Goal: Book appointment/travel/reservation

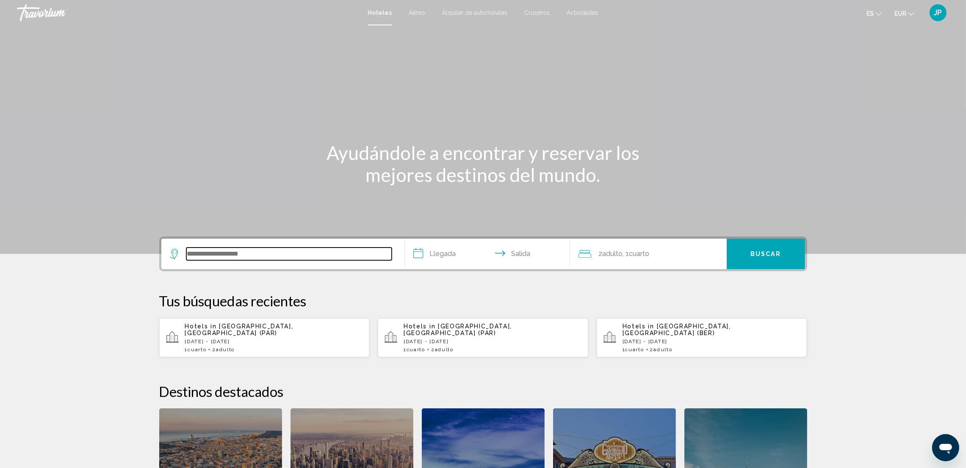
click at [243, 254] on input "Search widget" at bounding box center [288, 254] width 205 height 13
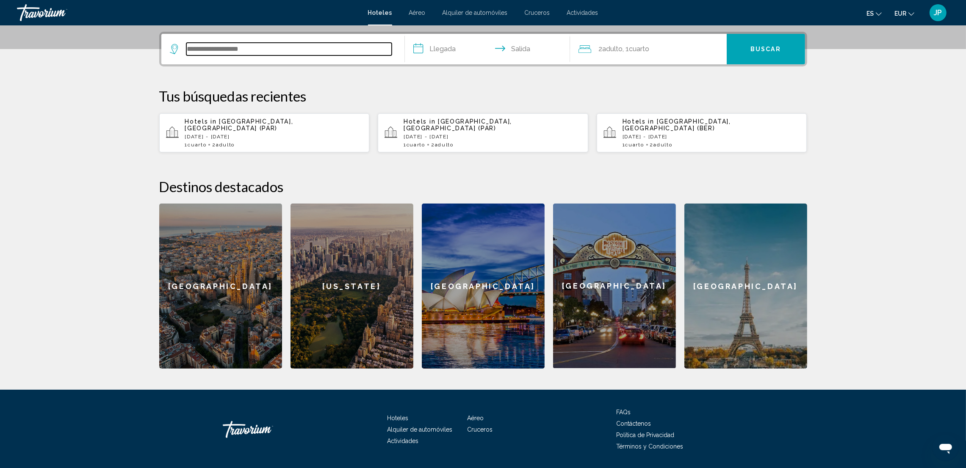
scroll to position [209, 0]
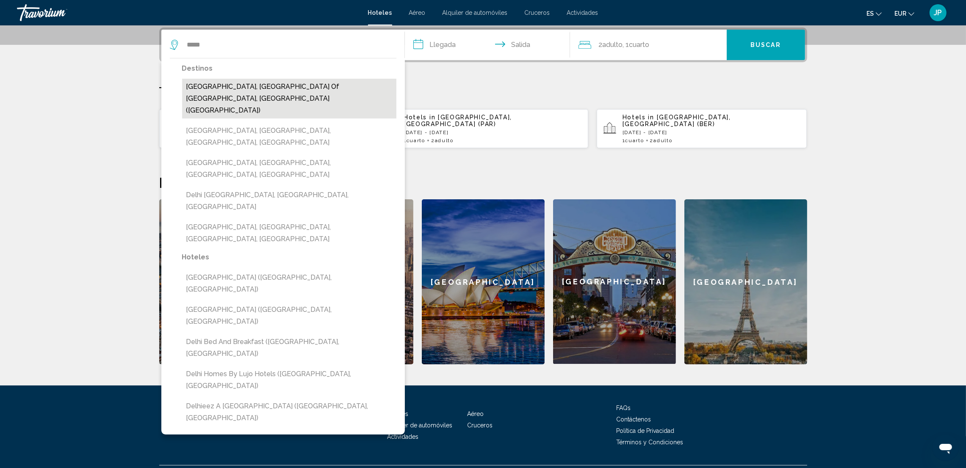
click at [217, 86] on button "Delhi, National Capital Territory Of Delhi, India (DEL)" at bounding box center [289, 99] width 214 height 40
type input "**********"
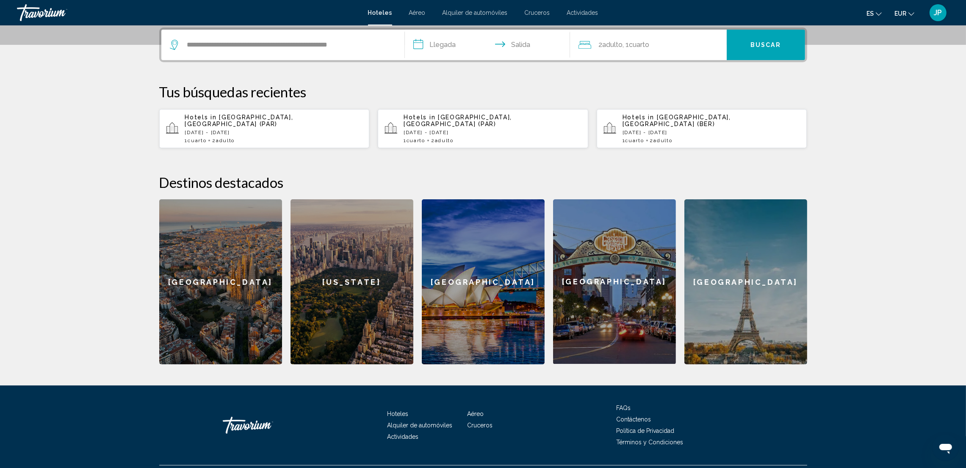
click at [458, 46] on input "**********" at bounding box center [489, 46] width 169 height 33
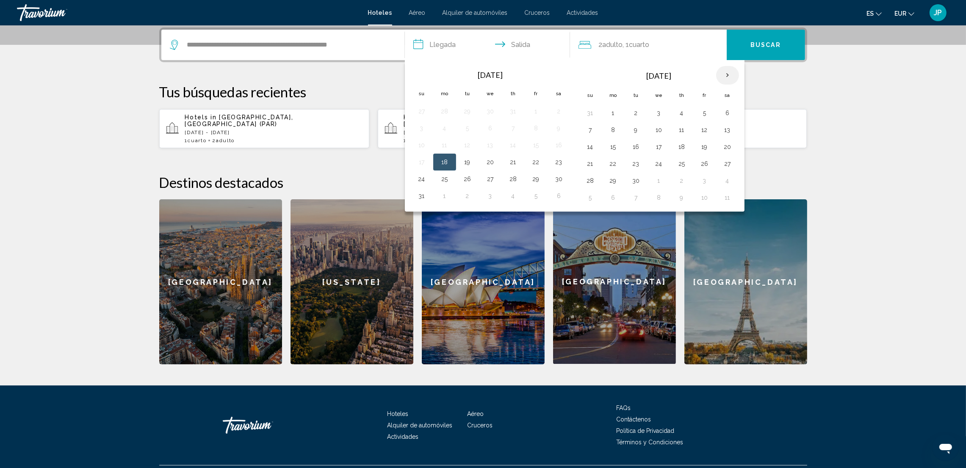
click at [730, 76] on th "Next month" at bounding box center [727, 75] width 23 height 19
click at [111, 100] on section "**********" at bounding box center [483, 78] width 966 height 574
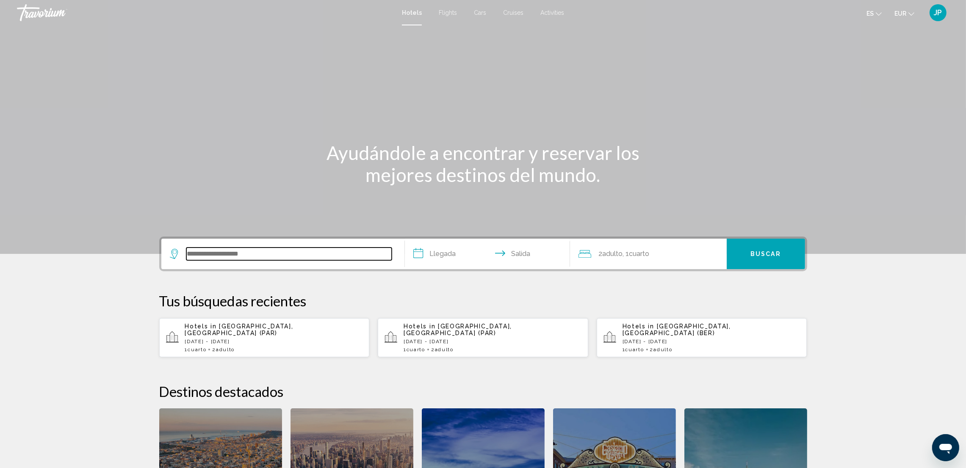
click at [276, 255] on input "Search widget" at bounding box center [288, 254] width 205 height 13
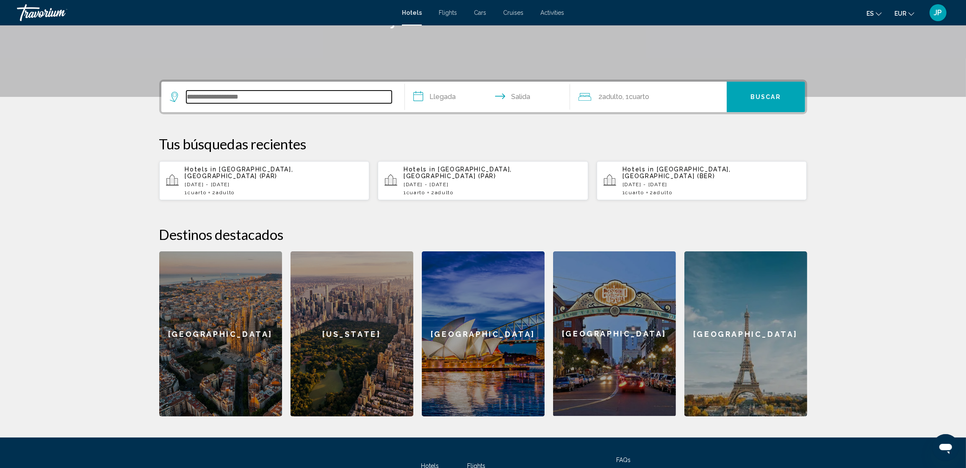
scroll to position [209, 0]
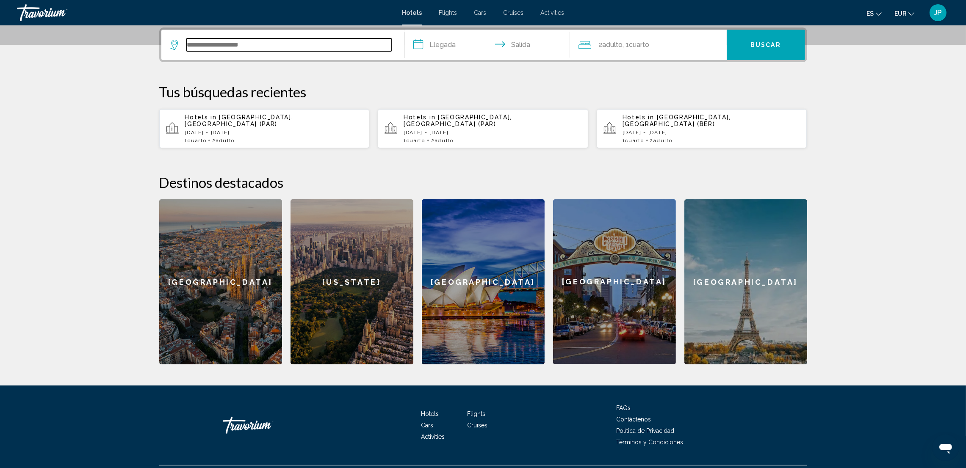
click at [200, 44] on input "Search widget" at bounding box center [288, 45] width 205 height 13
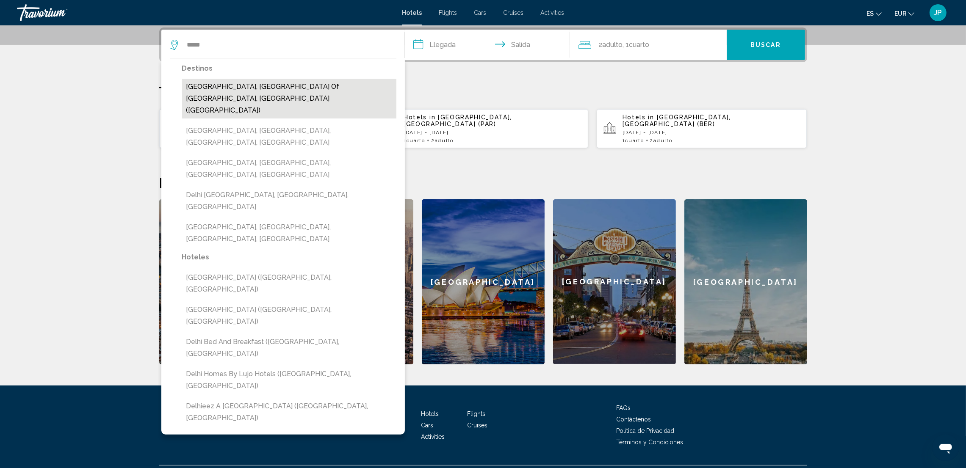
click at [210, 83] on button "[GEOGRAPHIC_DATA], [GEOGRAPHIC_DATA] Of [GEOGRAPHIC_DATA], [GEOGRAPHIC_DATA] ([…" at bounding box center [289, 99] width 214 height 40
type input "**********"
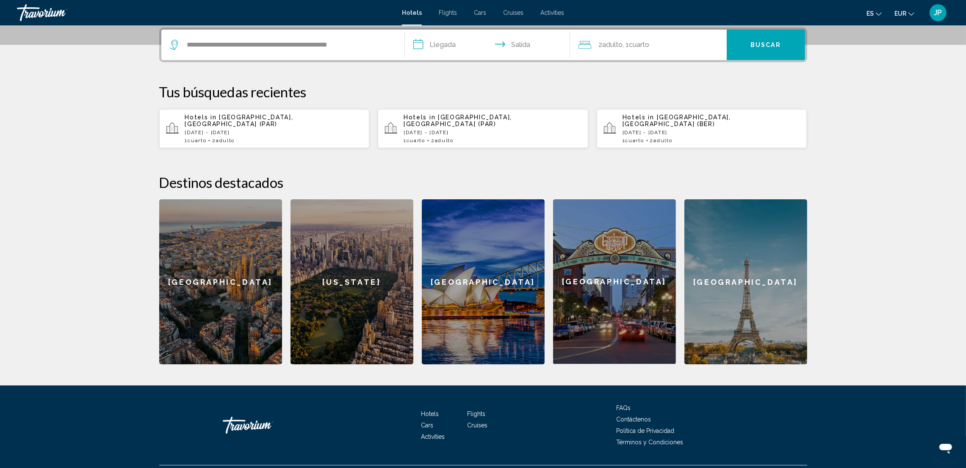
click at [460, 40] on input "**********" at bounding box center [489, 46] width 169 height 33
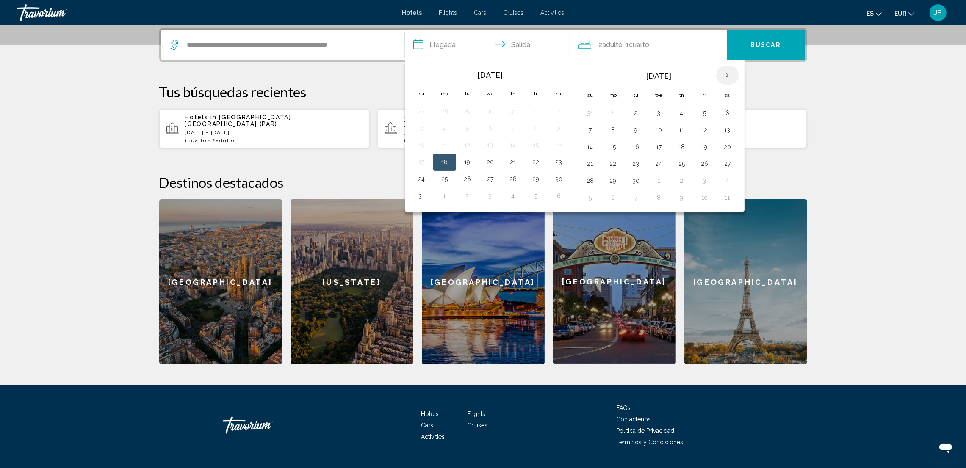
click at [725, 75] on th "Next month" at bounding box center [727, 75] width 23 height 19
click at [444, 131] on button "3" at bounding box center [445, 130] width 14 height 12
click at [493, 130] on button "5" at bounding box center [491, 130] width 14 height 12
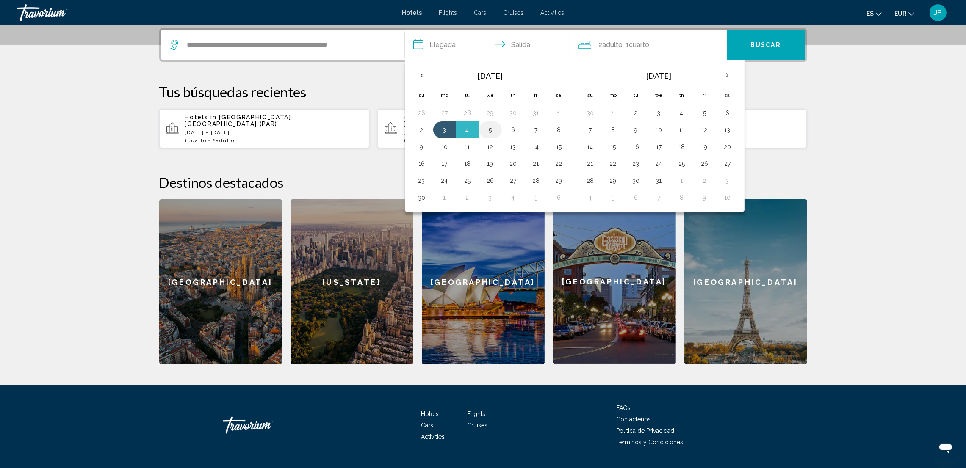
type input "**********"
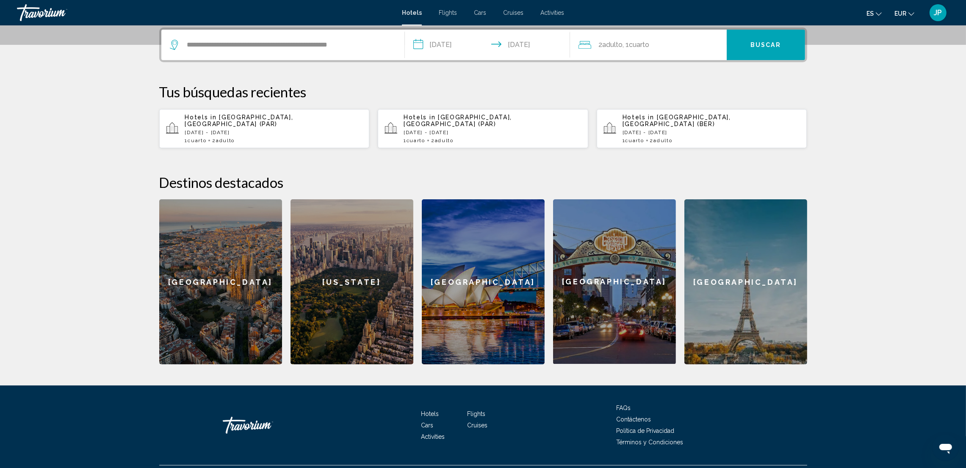
click at [639, 48] on span ", 1 Cuarto habitaciones" at bounding box center [636, 45] width 27 height 12
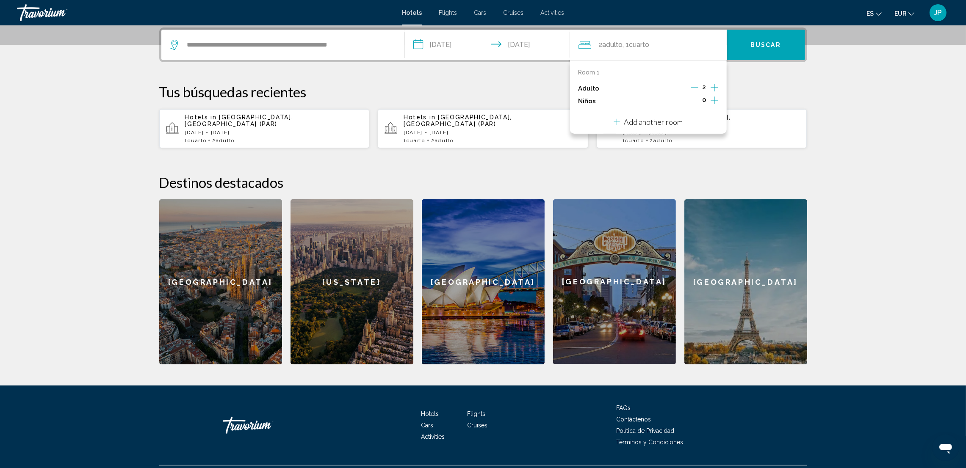
click at [642, 123] on p "Add another room" at bounding box center [653, 121] width 59 height 9
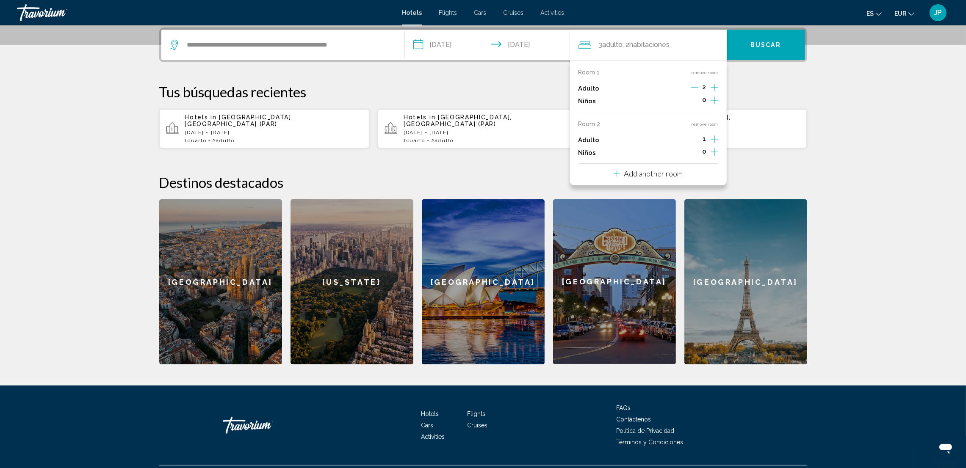
click at [645, 173] on p "Add another room" at bounding box center [653, 173] width 59 height 9
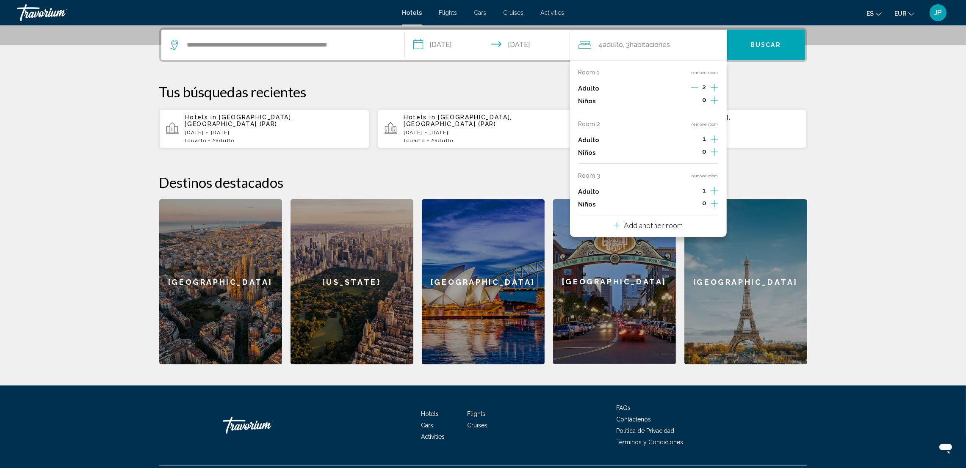
click at [662, 226] on p "Add another room" at bounding box center [653, 225] width 59 height 9
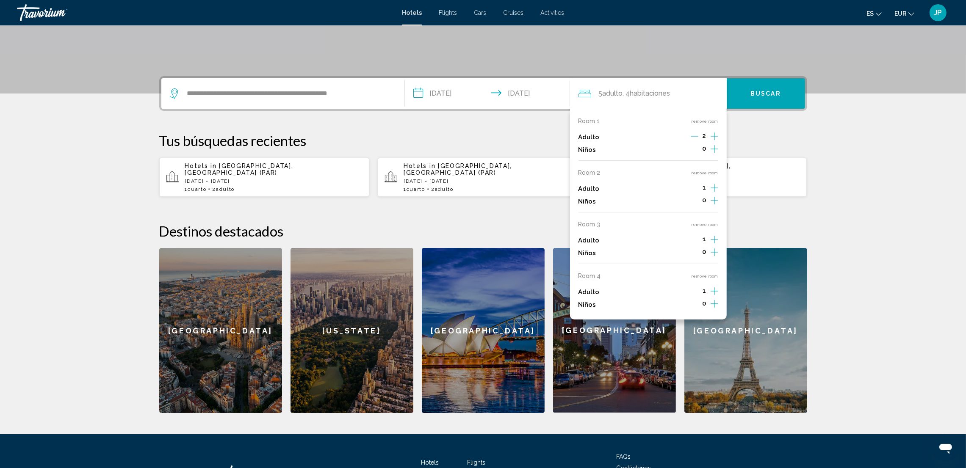
scroll to position [160, 0]
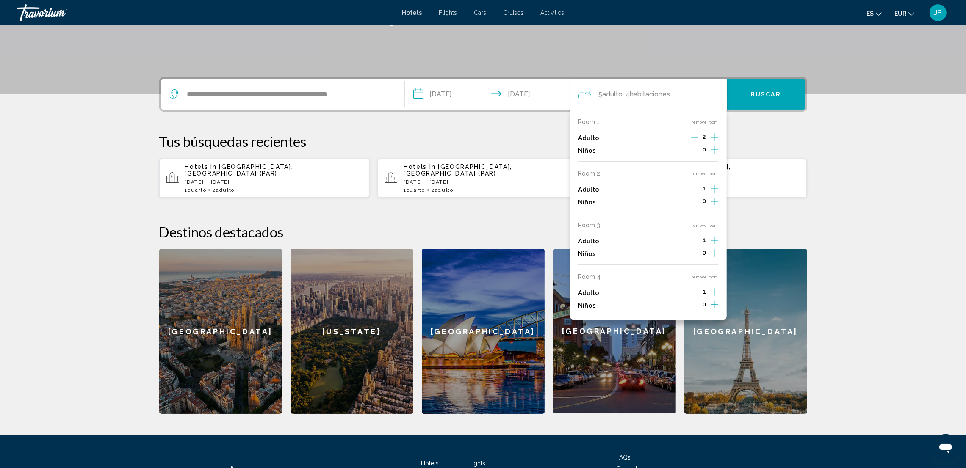
click at [716, 142] on icon "Increment adults" at bounding box center [715, 137] width 8 height 10
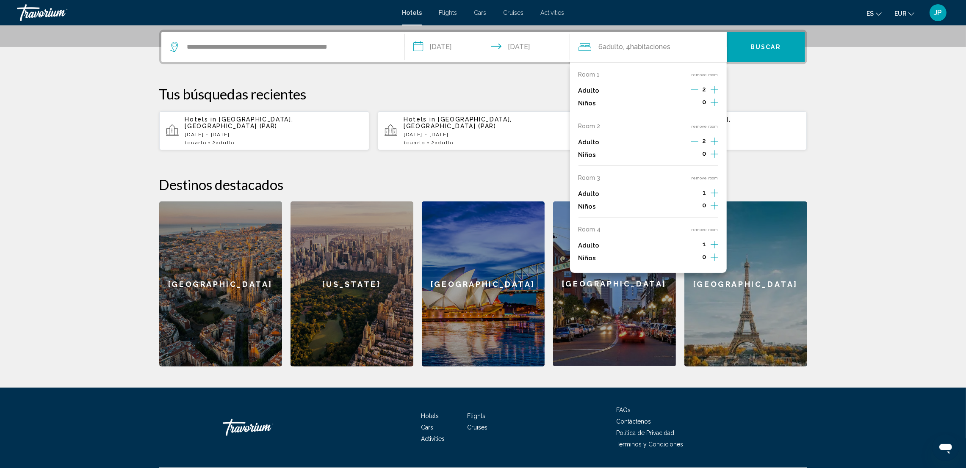
scroll to position [209, 0]
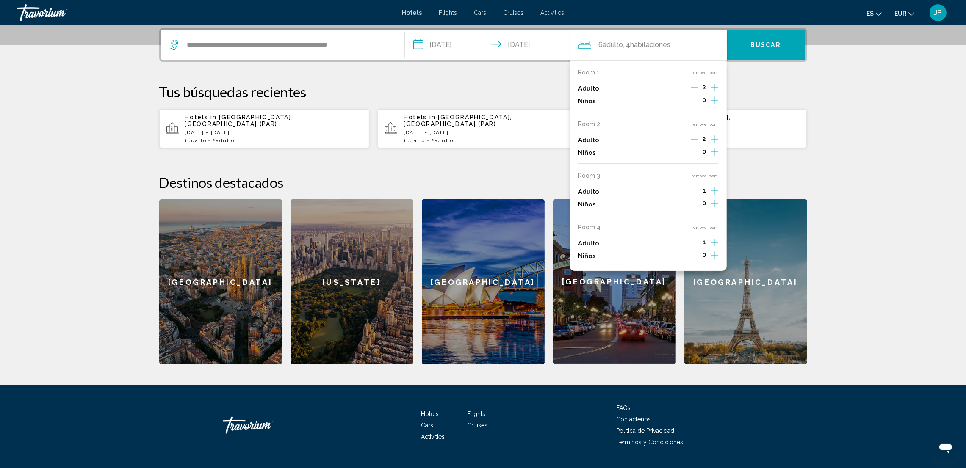
click at [716, 93] on icon "Increment adults" at bounding box center [715, 88] width 8 height 10
click at [713, 93] on icon "Increment adults" at bounding box center [715, 88] width 8 height 10
click at [364, 46] on input "**********" at bounding box center [288, 45] width 205 height 13
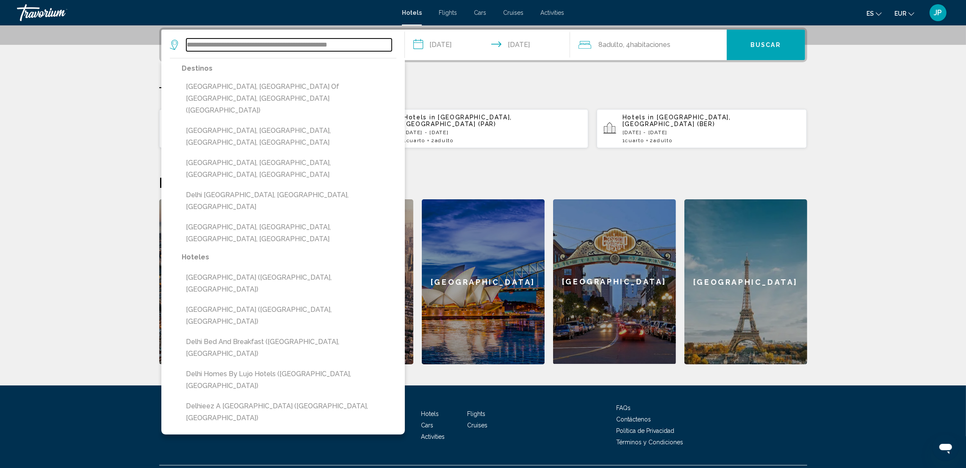
drag, startPoint x: 363, startPoint y: 45, endPoint x: 40, endPoint y: 44, distance: 323.1
click at [40, 44] on section "**********" at bounding box center [483, 78] width 966 height 574
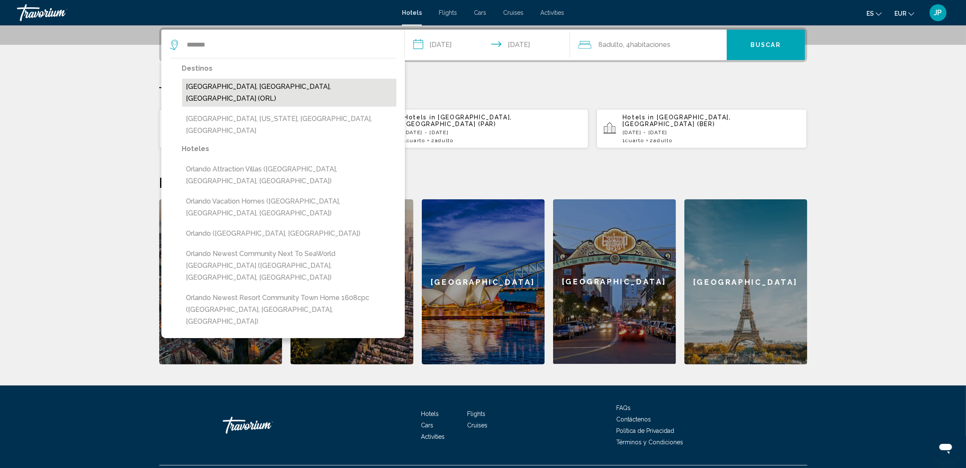
click at [220, 88] on button "[GEOGRAPHIC_DATA], [GEOGRAPHIC_DATA], [GEOGRAPHIC_DATA] (ORL)" at bounding box center [289, 93] width 214 height 28
type input "**********"
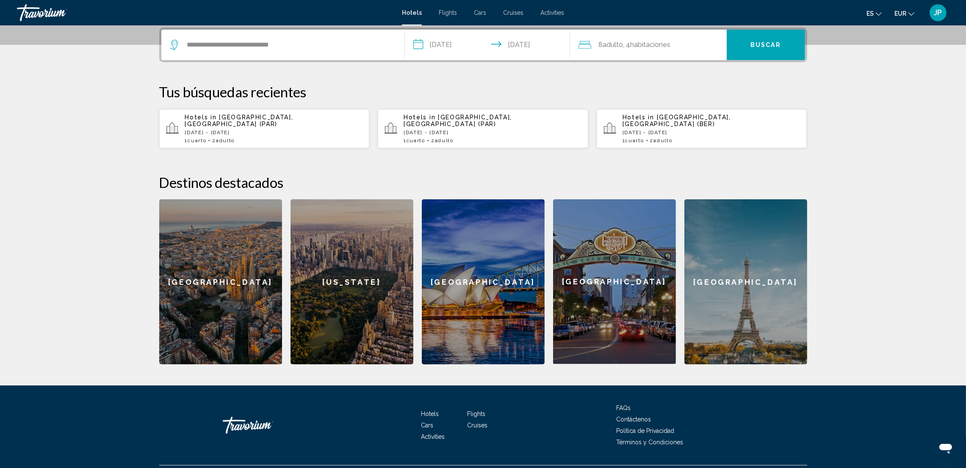
click at [692, 46] on div "8 Adulto Adulto , 4 Cuarto habitaciones" at bounding box center [652, 45] width 148 height 12
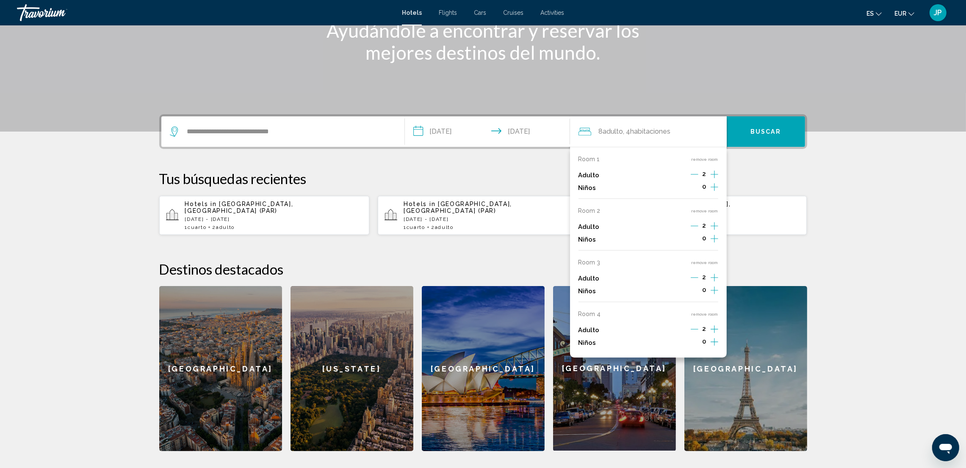
scroll to position [127, 0]
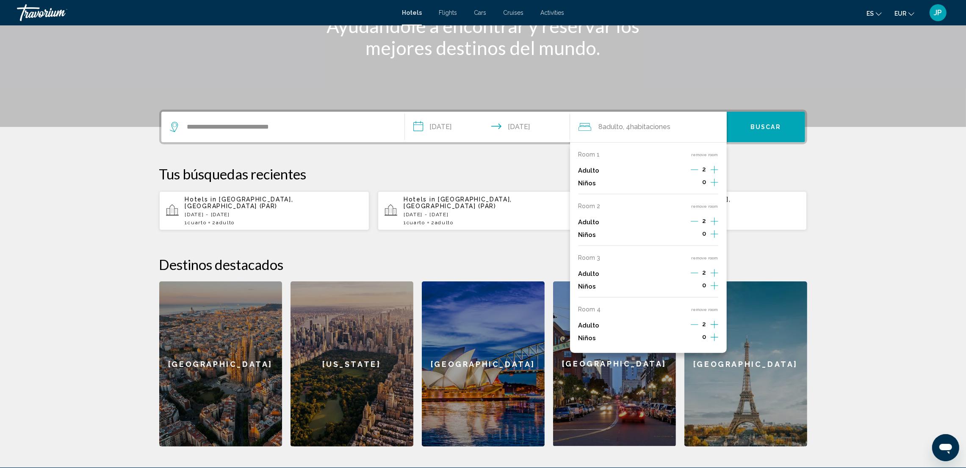
click at [692, 172] on icon "Decrement adults" at bounding box center [695, 170] width 8 height 8
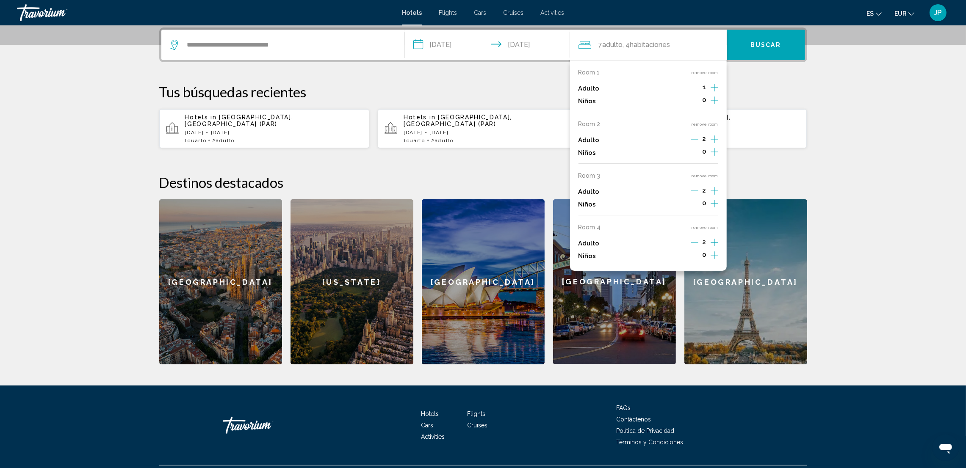
click at [691, 141] on icon "Decrement adults" at bounding box center [695, 140] width 8 height 8
click at [694, 191] on icon "Decrement adults" at bounding box center [695, 191] width 8 height 0
click at [692, 240] on icon "Decrement adults" at bounding box center [695, 243] width 8 height 8
click at [690, 44] on div "4 Adulto Adulto , 4 Cuarto habitaciones" at bounding box center [652, 45] width 148 height 12
click at [656, 41] on span "habitaciones" at bounding box center [651, 45] width 40 height 8
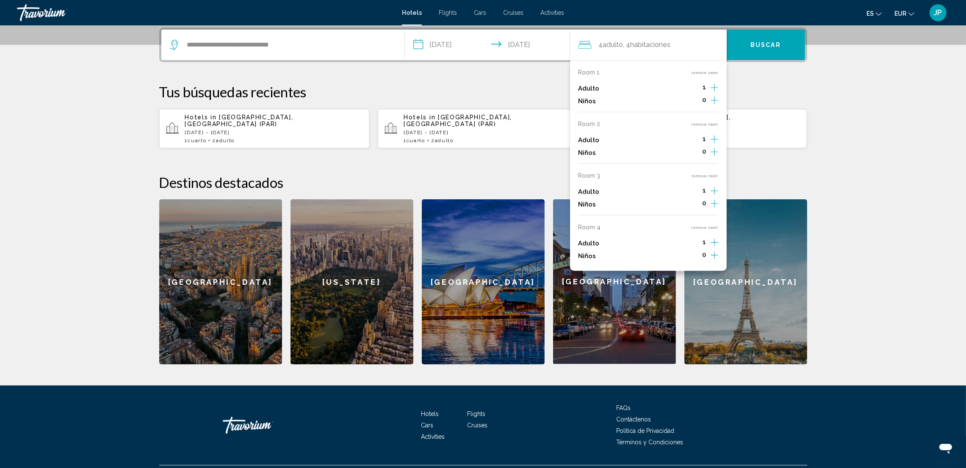
click at [713, 105] on icon "Increment children" at bounding box center [715, 100] width 8 height 10
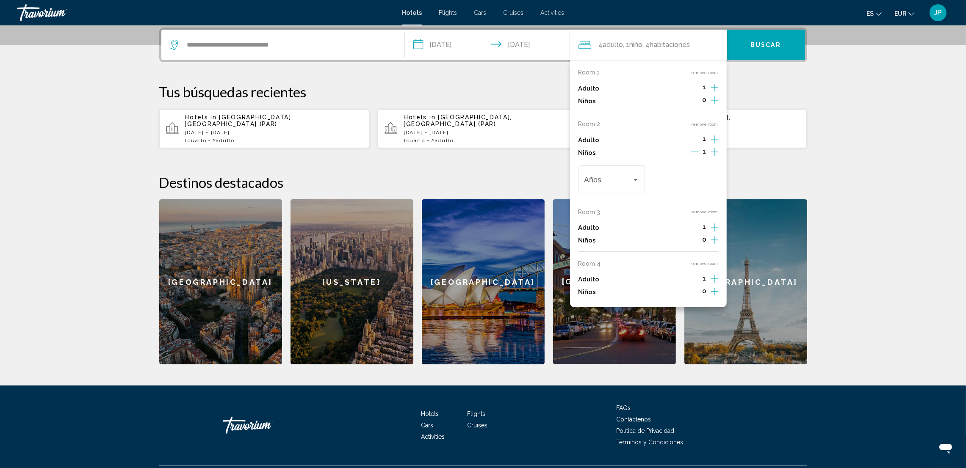
click at [696, 148] on icon "Decrement children" at bounding box center [695, 152] width 8 height 8
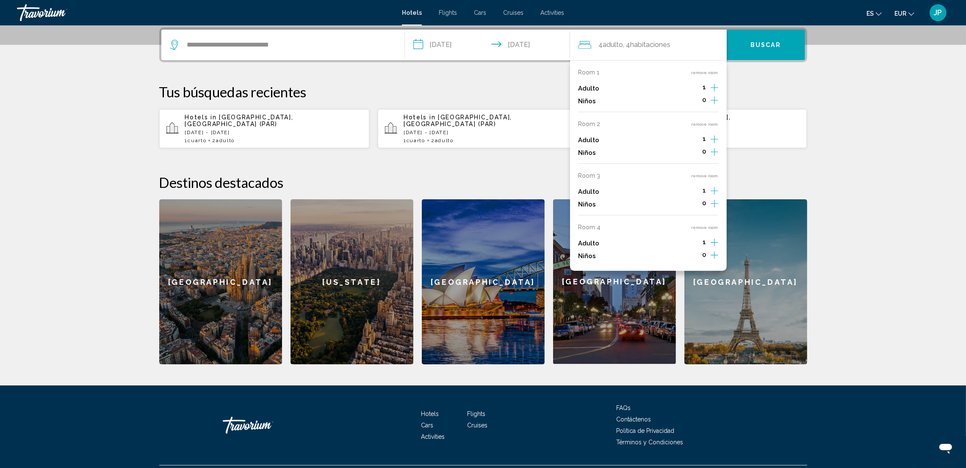
click at [415, 11] on span "Hotels" at bounding box center [412, 12] width 20 height 7
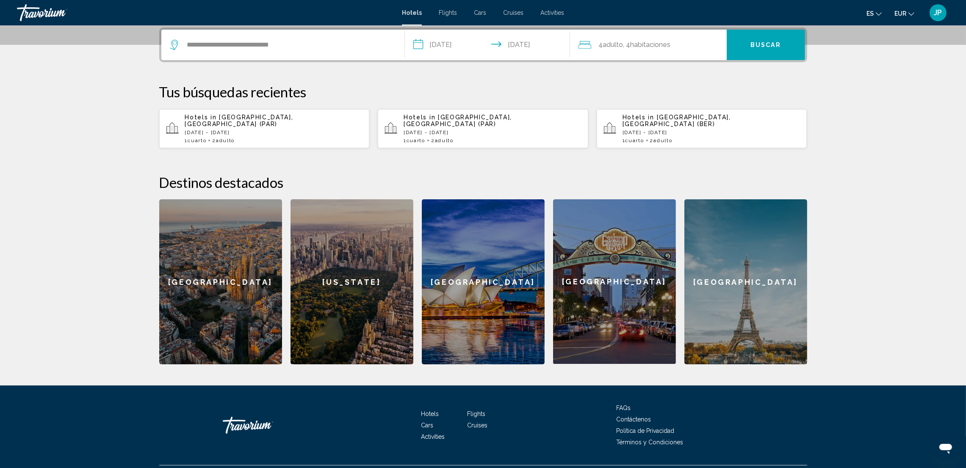
click at [409, 11] on span "Hotels" at bounding box center [412, 12] width 20 height 7
click at [54, 8] on div "Travorium" at bounding box center [59, 12] width 85 height 17
click at [446, 19] on div "Hotels Flights Cars Cruises Activities Hotels Flights Cars Cruises Activities e…" at bounding box center [483, 13] width 966 height 18
click at [443, 11] on span "Flights" at bounding box center [448, 12] width 18 height 7
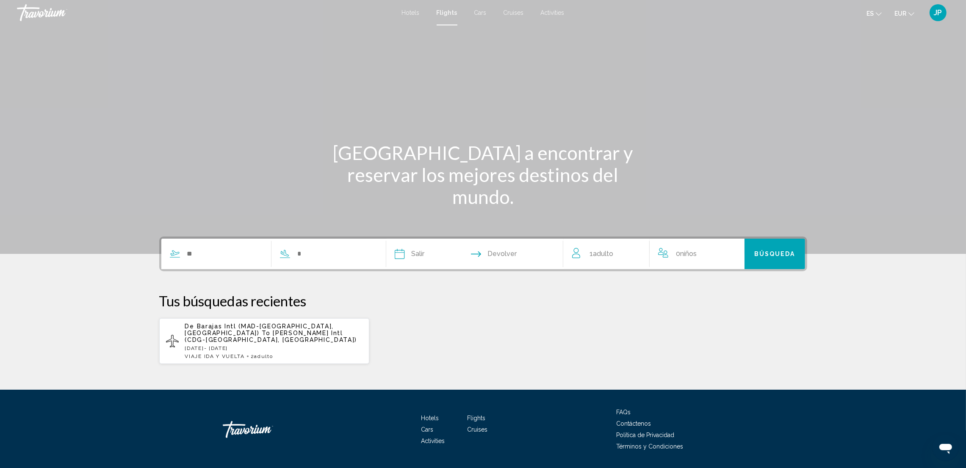
click at [418, 11] on span "Hotels" at bounding box center [411, 12] width 18 height 7
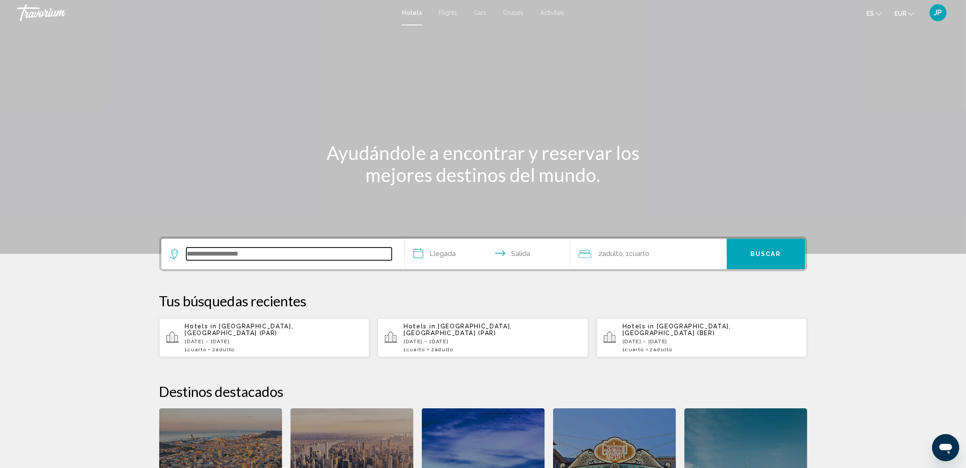
click at [295, 255] on input "Search widget" at bounding box center [288, 254] width 205 height 13
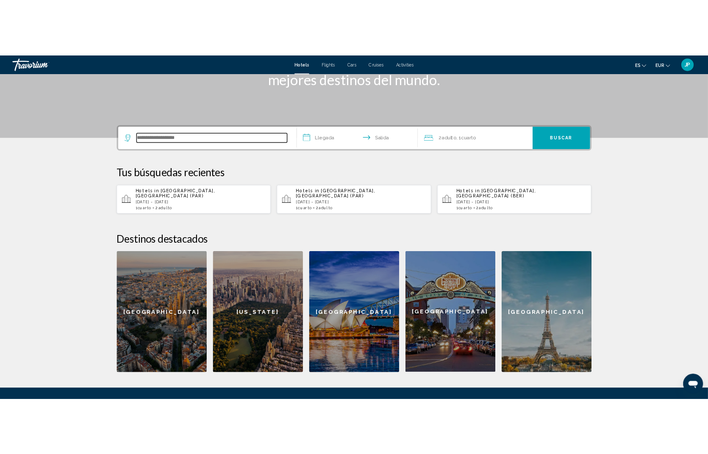
scroll to position [209, 0]
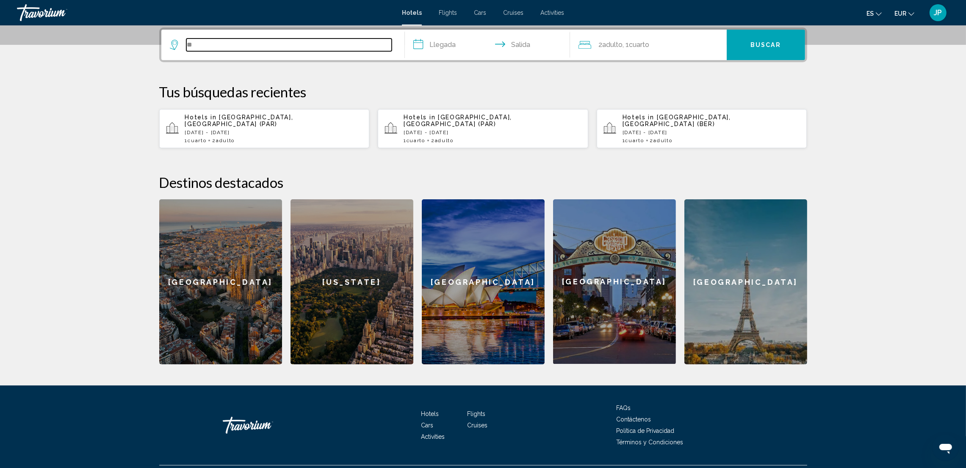
type input "*"
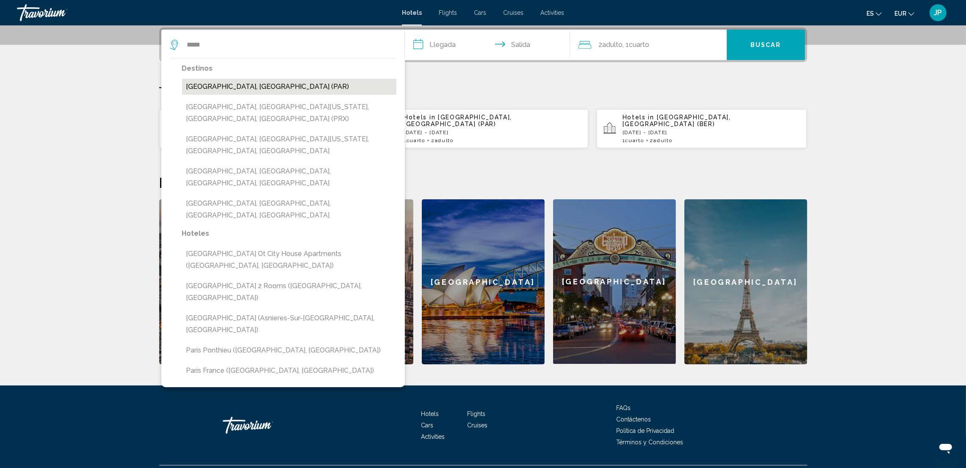
click at [240, 86] on button "[GEOGRAPHIC_DATA], [GEOGRAPHIC_DATA] (PAR)" at bounding box center [289, 87] width 214 height 16
type input "**********"
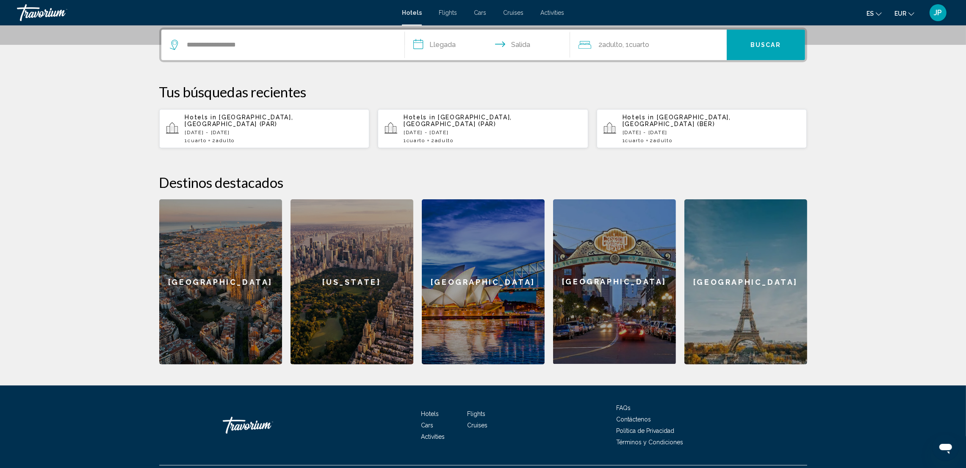
click at [661, 44] on div "2 Adulto Adulto , 1 Cuarto habitaciones" at bounding box center [652, 45] width 148 height 12
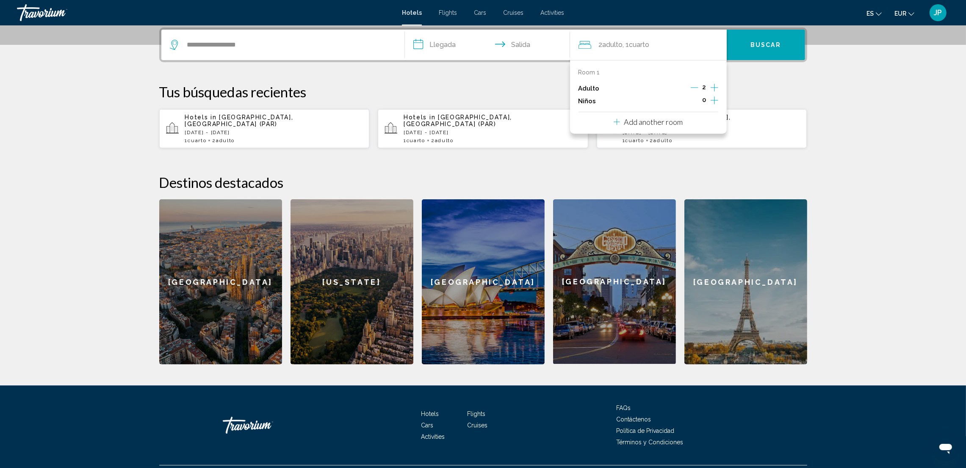
click at [644, 123] on p "Add another room" at bounding box center [653, 121] width 59 height 9
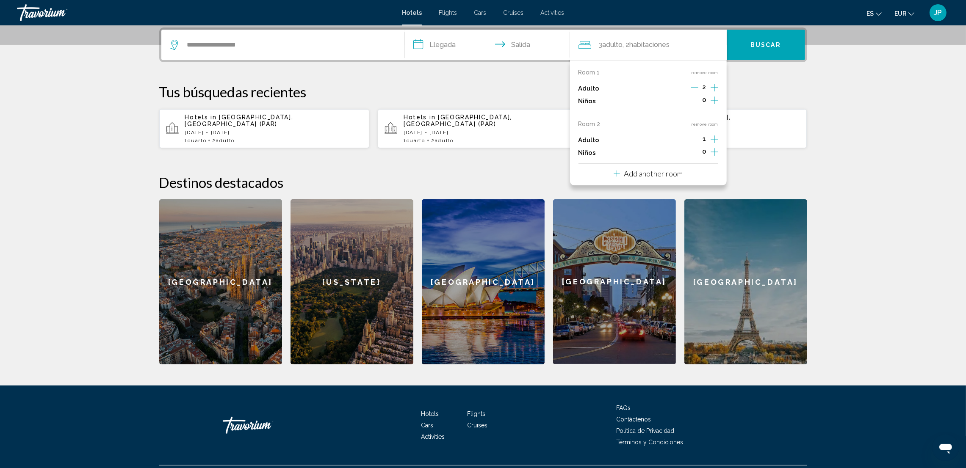
click at [717, 93] on icon "Increment adults" at bounding box center [715, 88] width 8 height 10
click at [680, 174] on p "Add another room" at bounding box center [653, 173] width 59 height 9
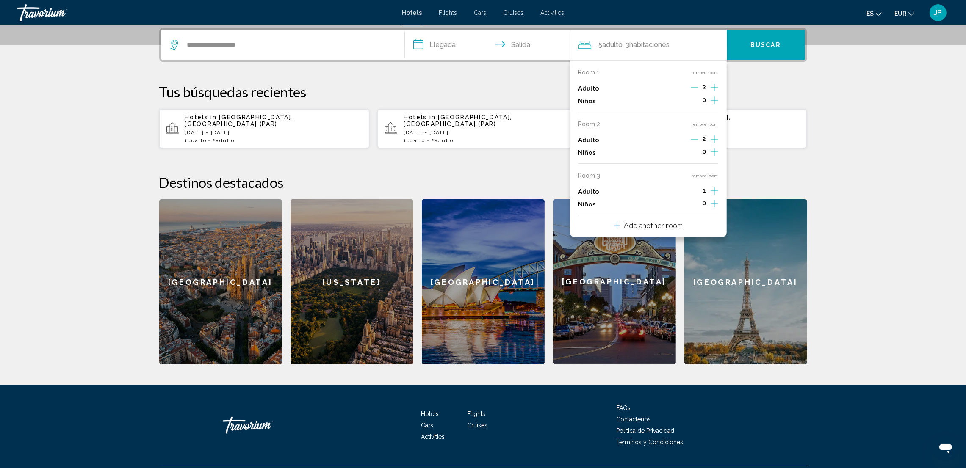
click at [672, 229] on p "Add another room" at bounding box center [653, 225] width 59 height 9
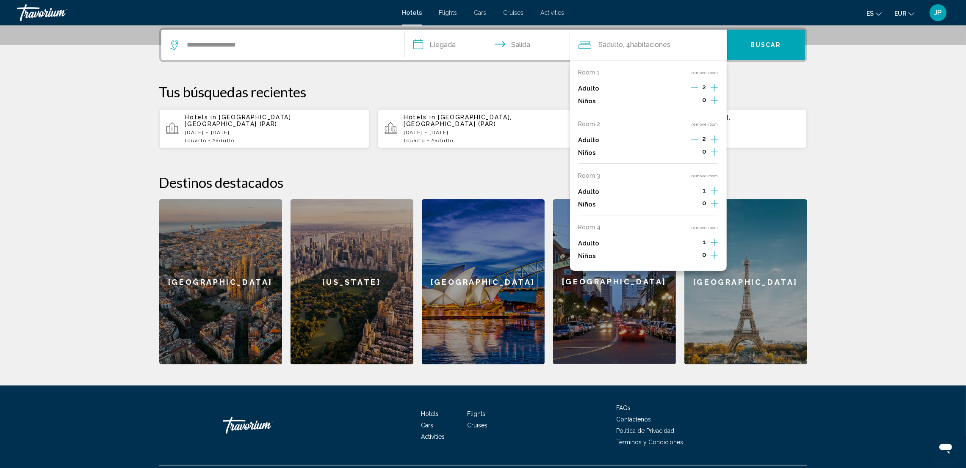
click at [715, 95] on button "Increment adults" at bounding box center [715, 88] width 8 height 13
click at [712, 93] on icon "Increment adults" at bounding box center [715, 88] width 8 height 10
click at [440, 47] on input "**********" at bounding box center [489, 46] width 169 height 33
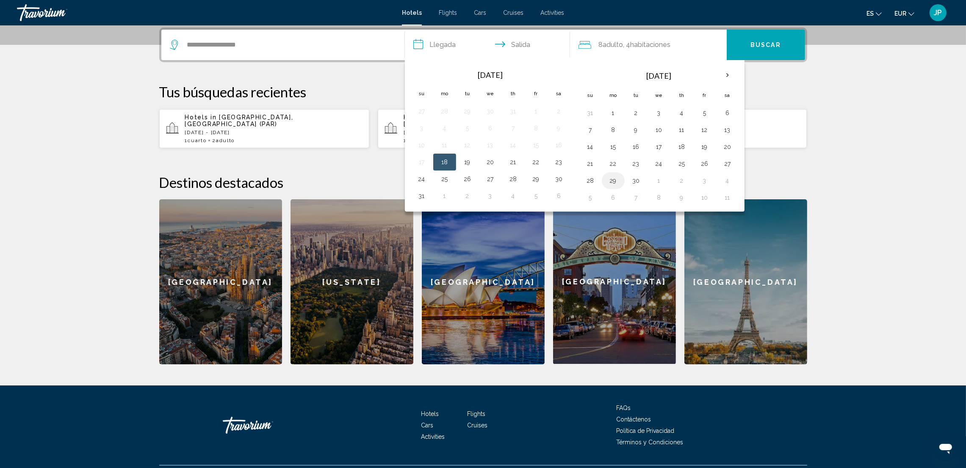
click at [614, 180] on button "29" at bounding box center [613, 181] width 14 height 12
click at [637, 183] on button "30" at bounding box center [636, 181] width 14 height 12
type input "**********"
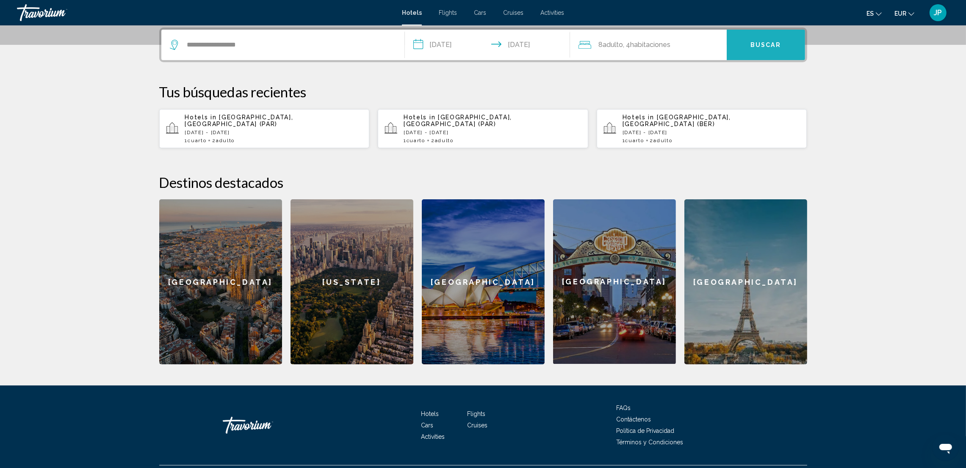
click at [766, 39] on button "Buscar" at bounding box center [766, 45] width 78 height 30
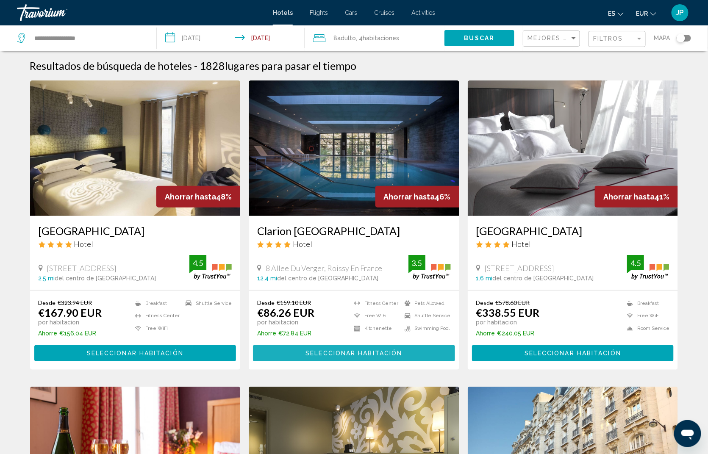
click at [359, 354] on span "Seleccionar habitación" at bounding box center [353, 353] width 97 height 7
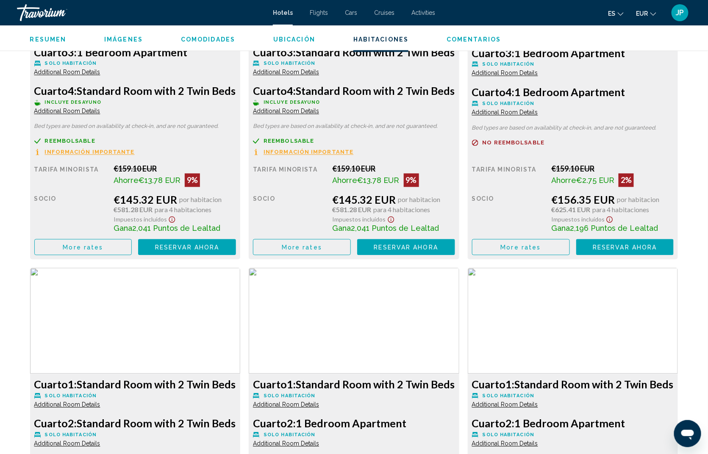
scroll to position [1588, 0]
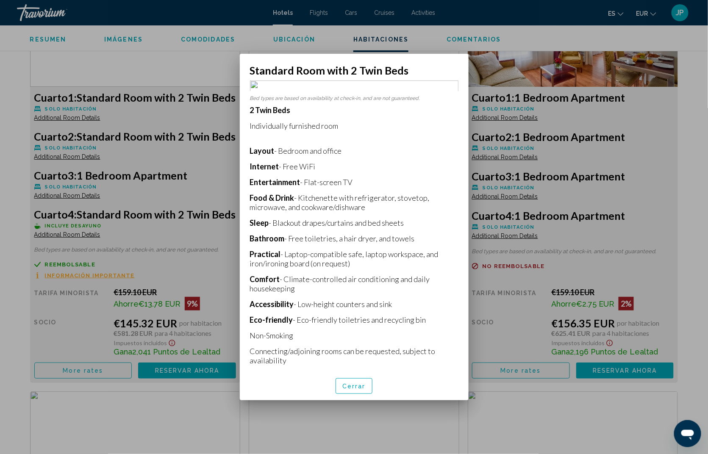
scroll to position [0, 0]
click at [189, 119] on div at bounding box center [354, 227] width 708 height 454
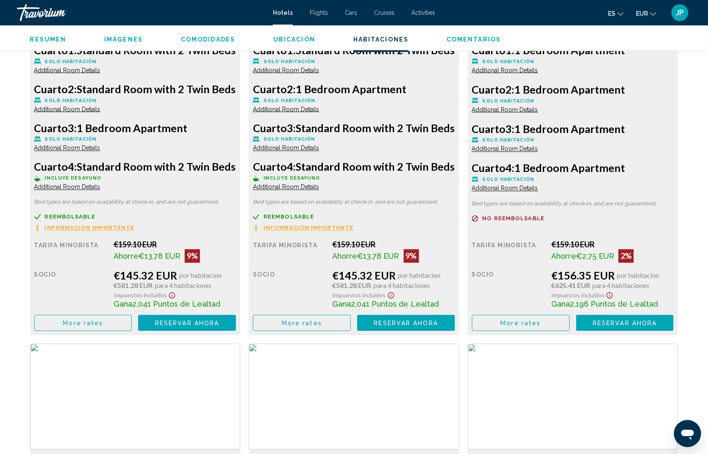
scroll to position [1524, 0]
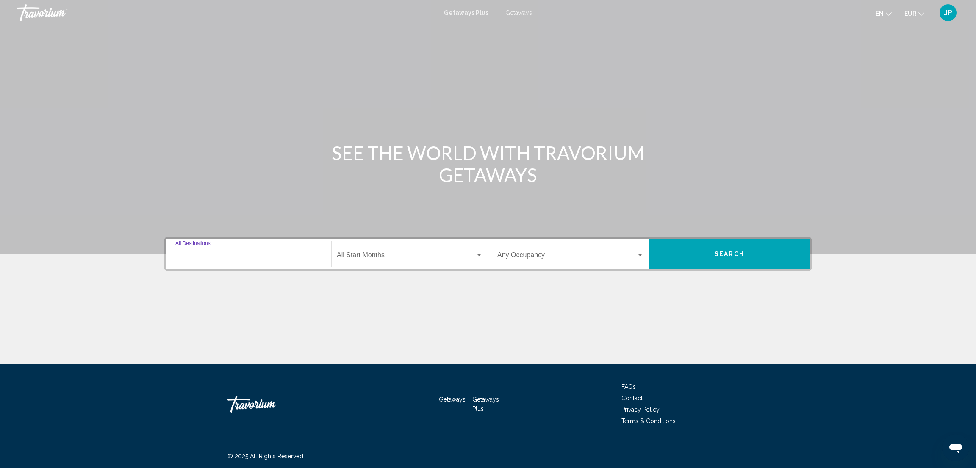
click at [217, 255] on input "Destination All Destinations" at bounding box center [248, 257] width 147 height 8
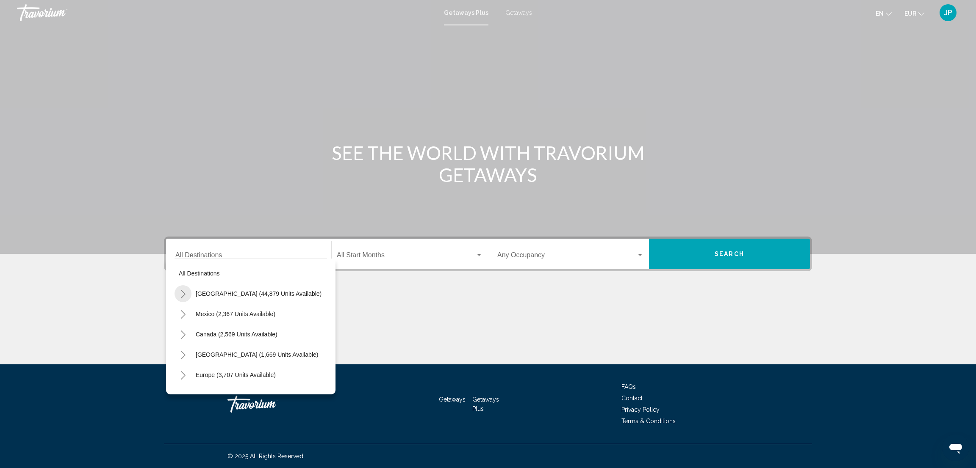
click at [185, 293] on icon "Toggle United States (44,879 units available)" at bounding box center [183, 294] width 6 height 8
click at [230, 289] on span "Florida (8,642 units available)" at bounding box center [251, 288] width 94 height 7
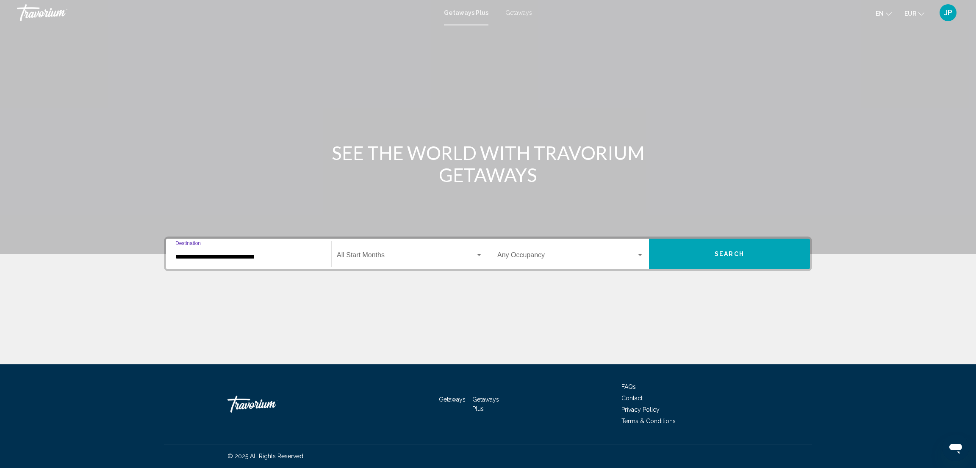
click at [273, 261] on div "**********" at bounding box center [248, 254] width 147 height 27
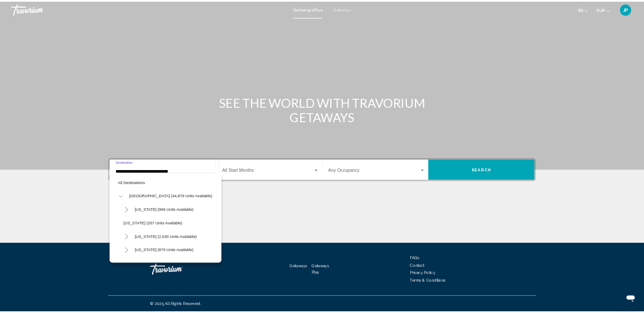
scroll to position [96, 0]
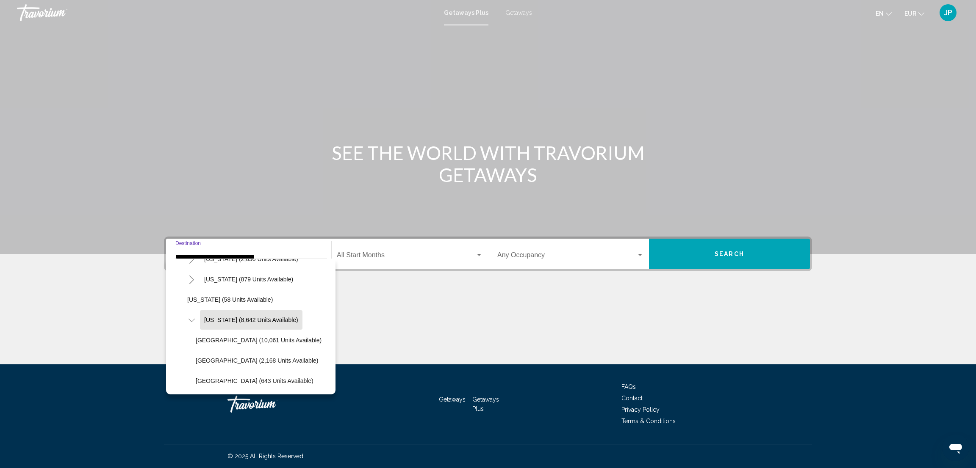
click at [192, 320] on icon "Toggle Florida (8,642 units available)" at bounding box center [191, 320] width 6 height 8
click at [263, 360] on span "East Coast (2,168 units available)" at bounding box center [257, 360] width 122 height 7
type input "**********"
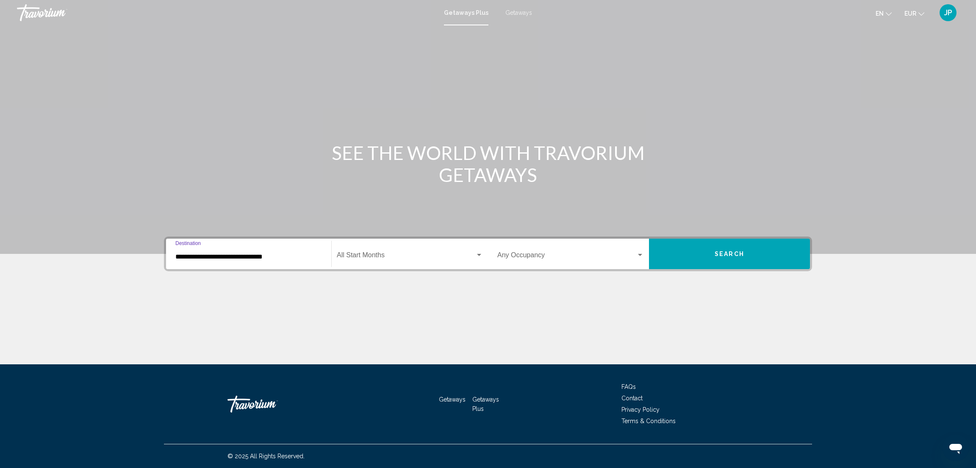
click at [364, 257] on span "Search widget" at bounding box center [406, 257] width 138 height 8
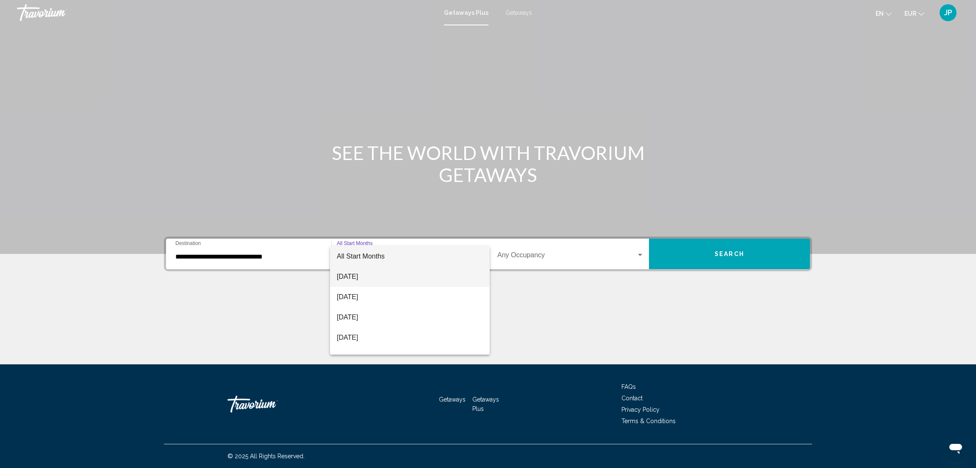
click at [363, 279] on span "August 2025" at bounding box center [410, 277] width 146 height 20
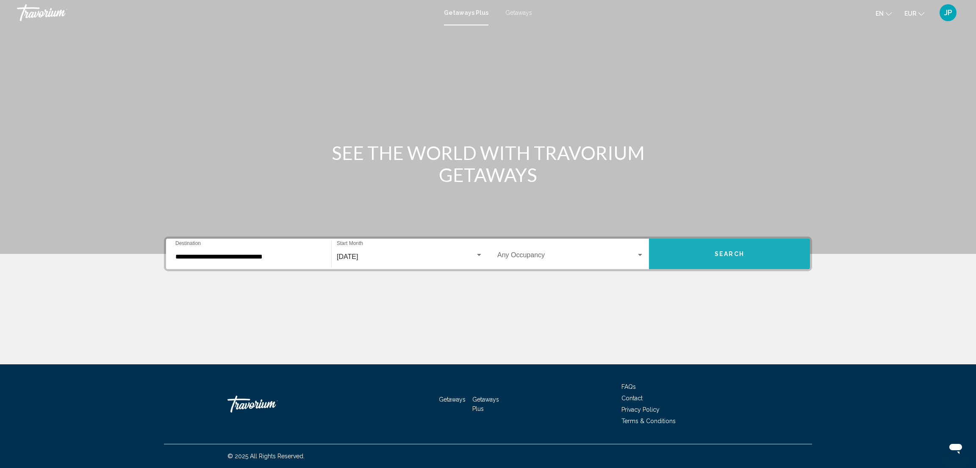
click at [739, 252] on span "Search" at bounding box center [729, 254] width 30 height 7
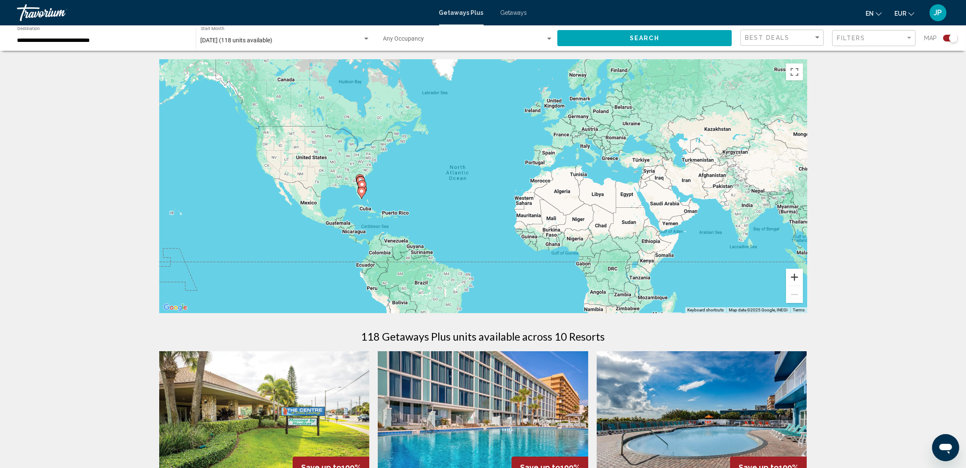
click at [796, 280] on button "Zoom in" at bounding box center [794, 277] width 17 height 17
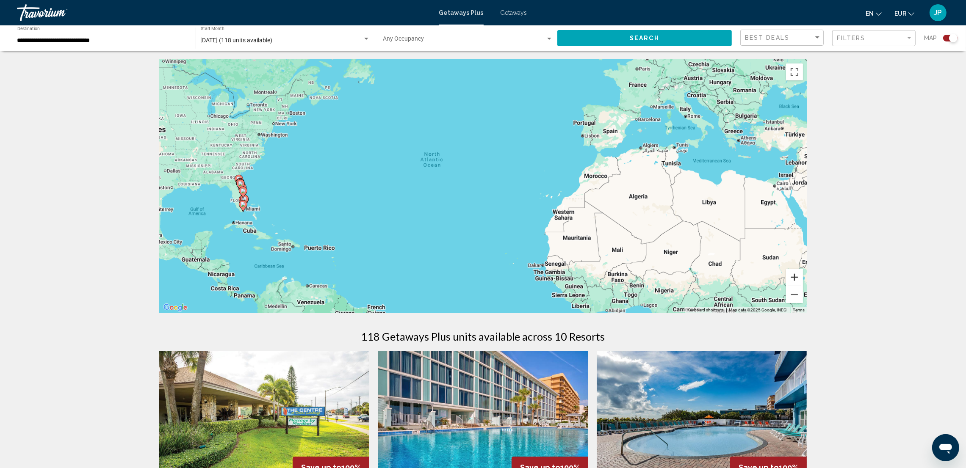
click at [796, 280] on button "Zoom in" at bounding box center [794, 277] width 17 height 17
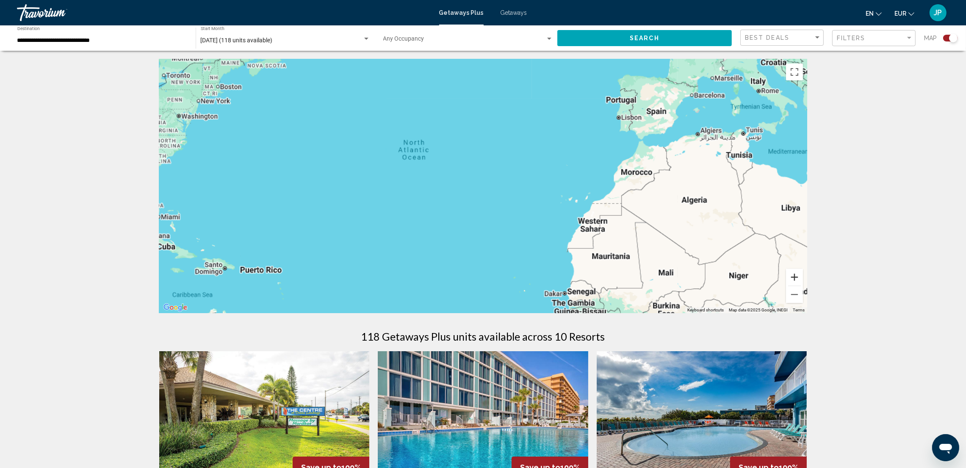
click at [796, 280] on button "Zoom in" at bounding box center [794, 277] width 17 height 17
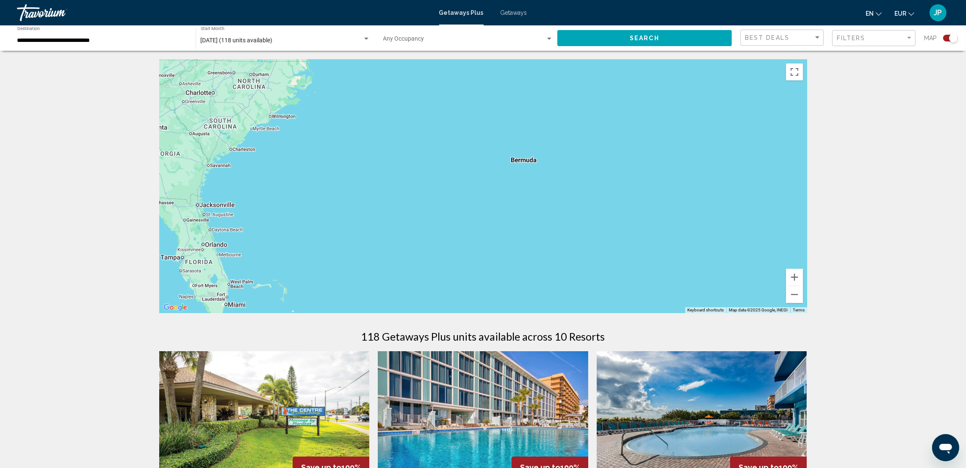
drag, startPoint x: 265, startPoint y: 179, endPoint x: 975, endPoint y: 205, distance: 710.6
click at [966, 205] on html "**********" at bounding box center [483, 234] width 966 height 468
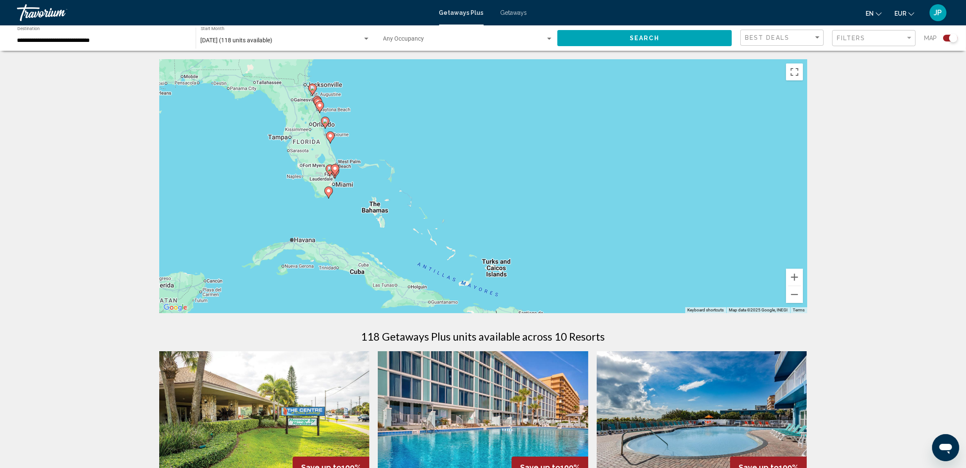
drag, startPoint x: 253, startPoint y: 239, endPoint x: 363, endPoint y: 117, distance: 163.7
click at [363, 117] on div "To activate drag with keyboard, press Alt + Enter. Once in keyboard drag state,…" at bounding box center [483, 186] width 648 height 254
click at [792, 277] on button "Zoom in" at bounding box center [794, 277] width 17 height 17
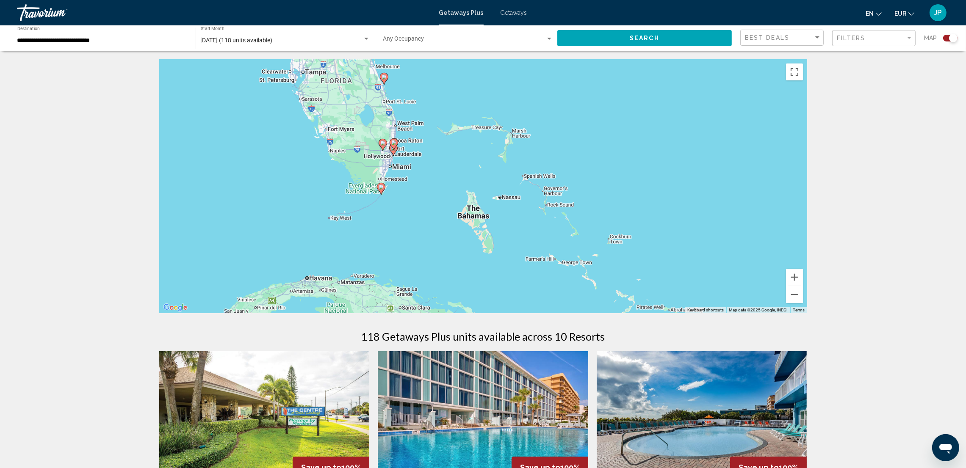
drag, startPoint x: 473, startPoint y: 226, endPoint x: 686, endPoint y: 211, distance: 213.6
click at [686, 210] on div "To activate drag with keyboard, press Alt + Enter. Once in keyboard drag state,…" at bounding box center [483, 186] width 648 height 254
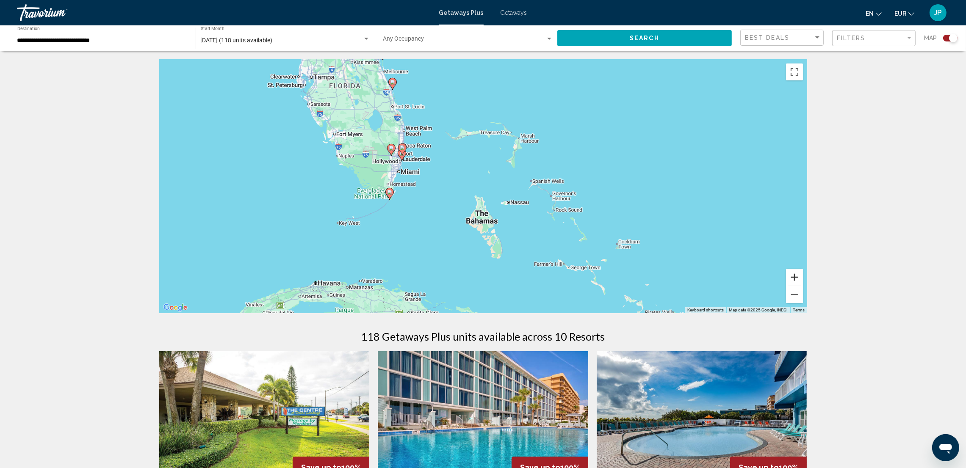
click at [792, 278] on button "Zoom in" at bounding box center [794, 277] width 17 height 17
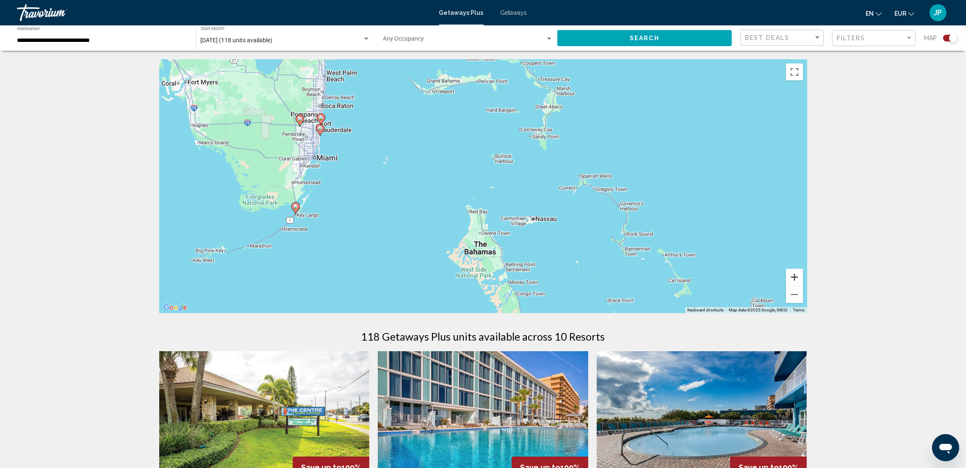
click at [792, 277] on button "Zoom in" at bounding box center [794, 277] width 17 height 17
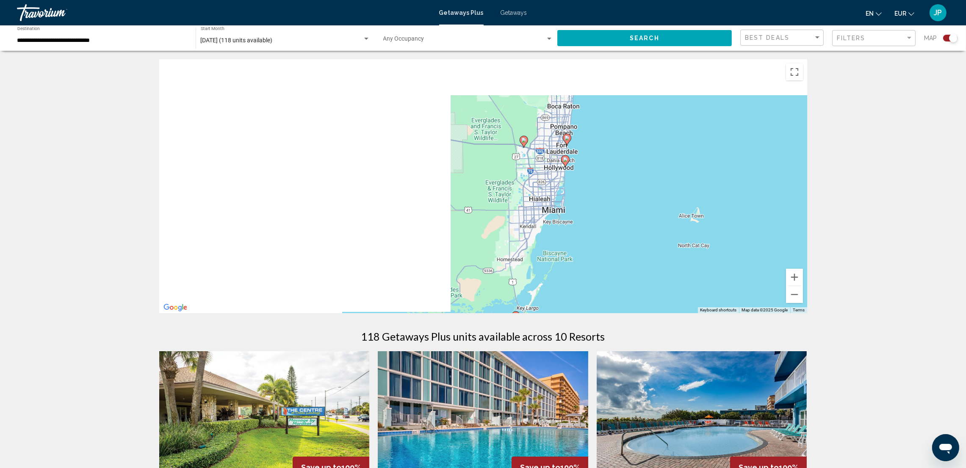
drag, startPoint x: 334, startPoint y: 168, endPoint x: 708, endPoint y: 227, distance: 379.0
click at [746, 249] on div "To activate drag with keyboard, press Alt + Enter. Once in keyboard drag state,…" at bounding box center [483, 186] width 648 height 254
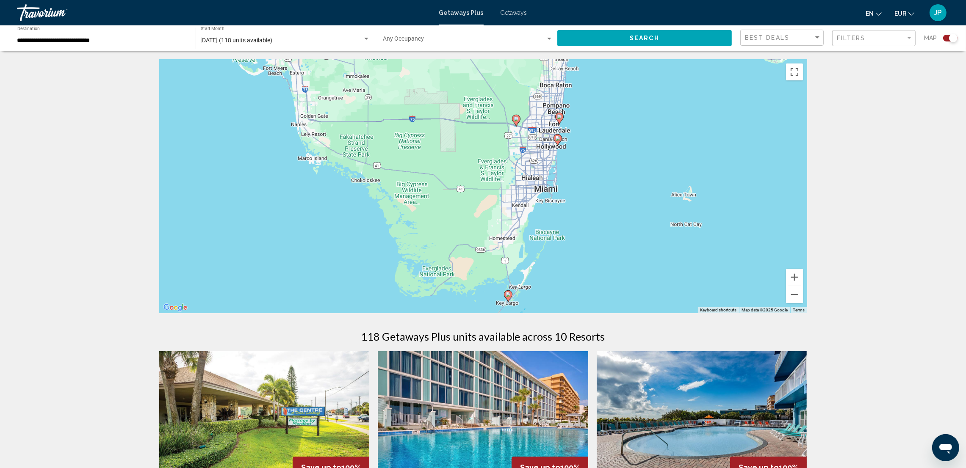
click at [557, 141] on icon "Main content" at bounding box center [557, 140] width 8 height 11
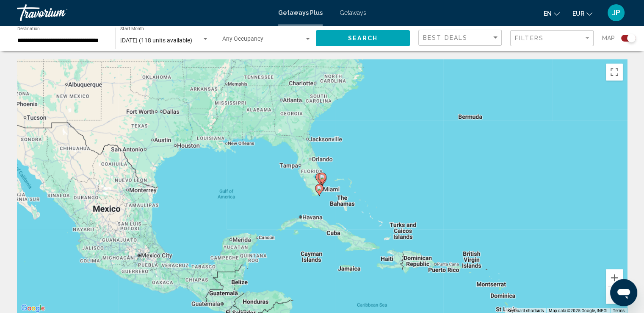
click at [323, 177] on image "Main content" at bounding box center [322, 176] width 5 height 5
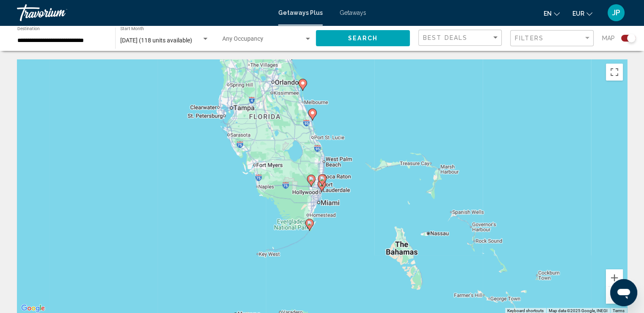
click at [321, 187] on icon "Main content" at bounding box center [322, 185] width 8 height 11
type input "**********"
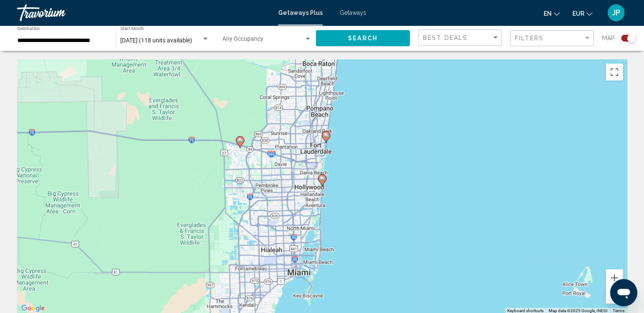
click at [321, 179] on image "Main content" at bounding box center [322, 178] width 5 height 5
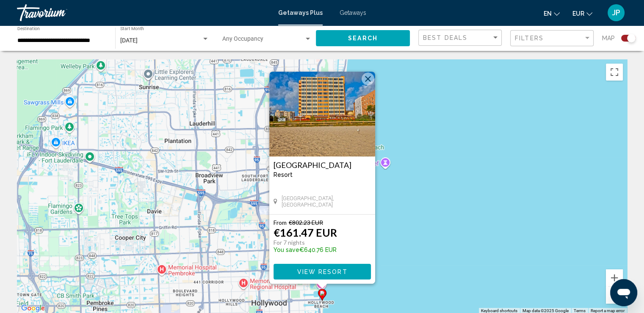
click at [367, 79] on button "Close" at bounding box center [368, 78] width 13 height 13
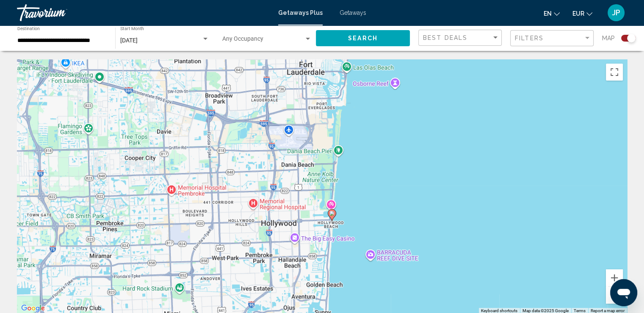
drag, startPoint x: 327, startPoint y: 199, endPoint x: 339, endPoint y: 109, distance: 90.6
click at [339, 109] on div "To activate drag with keyboard, press Alt + Enter. Once in keyboard drag state,…" at bounding box center [322, 186] width 610 height 254
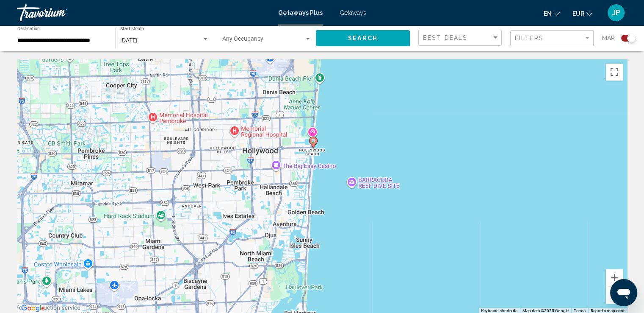
drag, startPoint x: 282, startPoint y: 194, endPoint x: 258, endPoint y: 121, distance: 77.3
click at [258, 121] on div "To activate drag with keyboard, press Alt + Enter. Once in keyboard drag state,…" at bounding box center [322, 186] width 610 height 254
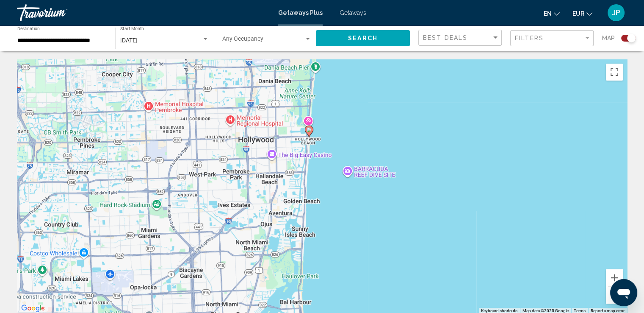
click at [310, 130] on image "Main content" at bounding box center [309, 129] width 5 height 5
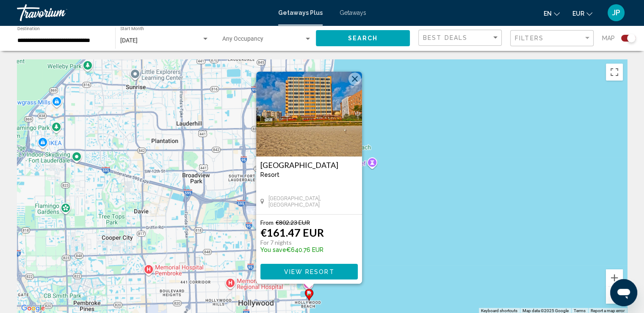
click at [352, 77] on button "Close" at bounding box center [355, 78] width 13 height 13
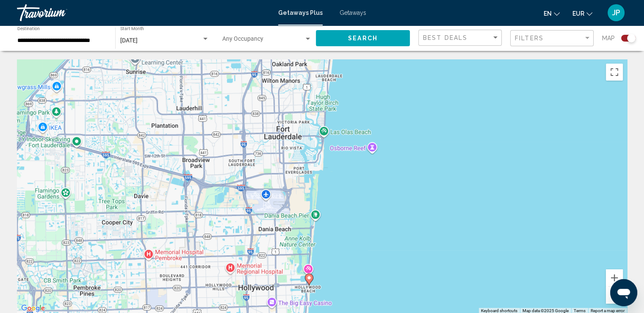
drag, startPoint x: 335, startPoint y: 208, endPoint x: 337, endPoint y: 106, distance: 101.6
click at [337, 106] on div "To navigate, press the arrow keys. To activate drag with keyboard, press Alt + …" at bounding box center [322, 186] width 610 height 254
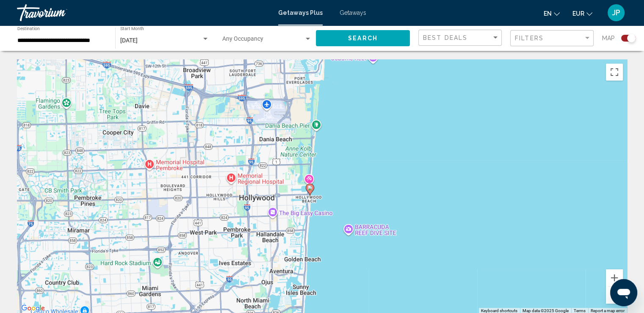
drag, startPoint x: 334, startPoint y: 197, endPoint x: 342, endPoint y: 97, distance: 101.1
click at [342, 97] on div "To activate drag with keyboard, press Alt + Enter. Once in keyboard drag state,…" at bounding box center [322, 186] width 610 height 254
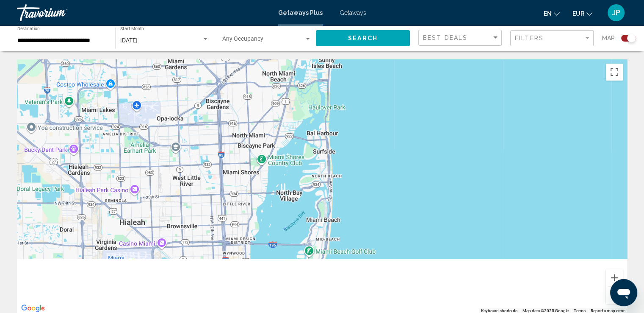
drag, startPoint x: 345, startPoint y: 176, endPoint x: 352, endPoint y: 122, distance: 54.3
click at [358, 94] on div "To activate drag with keyboard, press Alt + Enter. Once in keyboard drag state,…" at bounding box center [322, 186] width 610 height 254
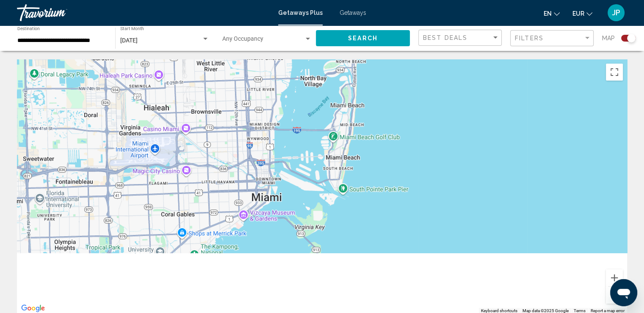
drag, startPoint x: 358, startPoint y: 185, endPoint x: 371, endPoint y: 95, distance: 91.1
click at [371, 95] on div "Main content" at bounding box center [322, 186] width 610 height 254
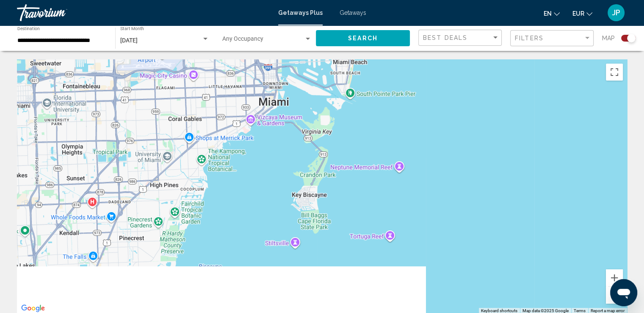
drag, startPoint x: 364, startPoint y: 202, endPoint x: 372, endPoint y: 117, distance: 85.1
click at [372, 117] on div "Main content" at bounding box center [322, 186] width 610 height 254
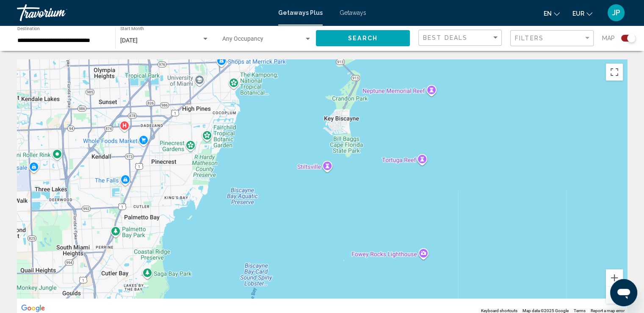
drag, startPoint x: 331, startPoint y: 195, endPoint x: 366, endPoint y: 116, distance: 86.5
click at [366, 116] on div "Main content" at bounding box center [322, 186] width 610 height 254
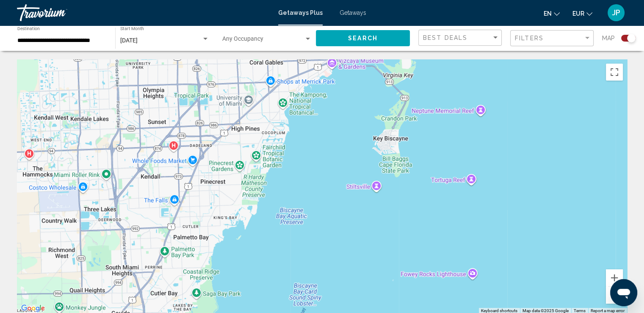
drag, startPoint x: 296, startPoint y: 136, endPoint x: 344, endPoint y: 161, distance: 54.6
click at [344, 161] on div "Main content" at bounding box center [322, 186] width 610 height 254
click at [623, 39] on div "Search widget" at bounding box center [628, 38] width 14 height 7
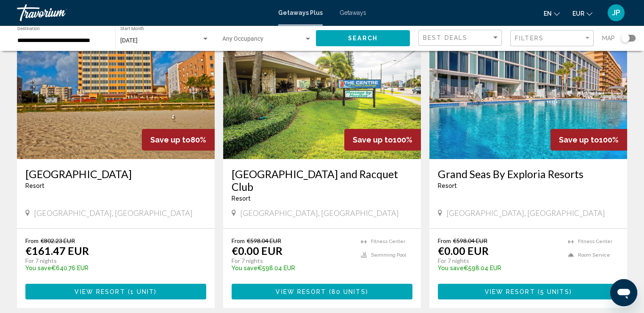
scroll to position [42, 0]
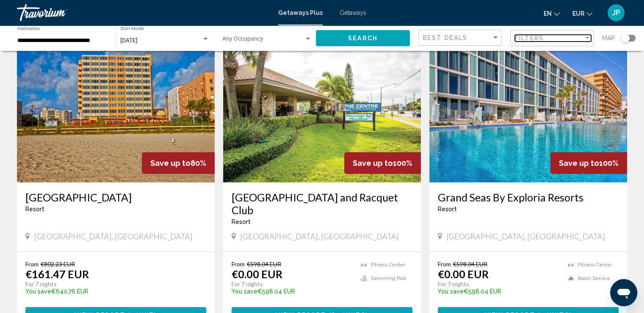
click at [564, 39] on div "Filters" at bounding box center [549, 38] width 69 height 7
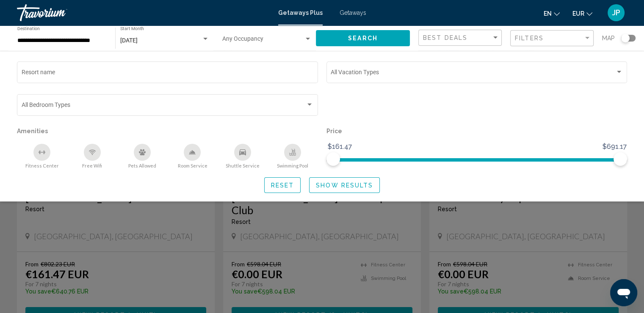
click at [10, 243] on div "Search widget" at bounding box center [322, 219] width 644 height 185
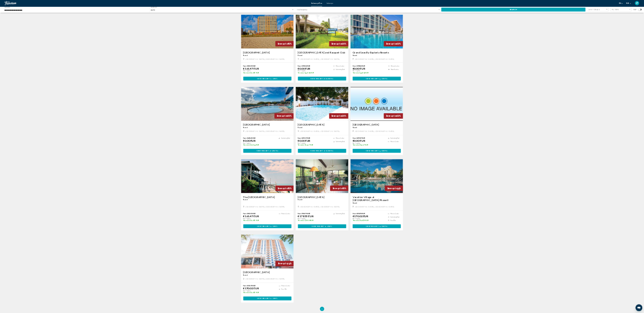
scroll to position [0, 0]
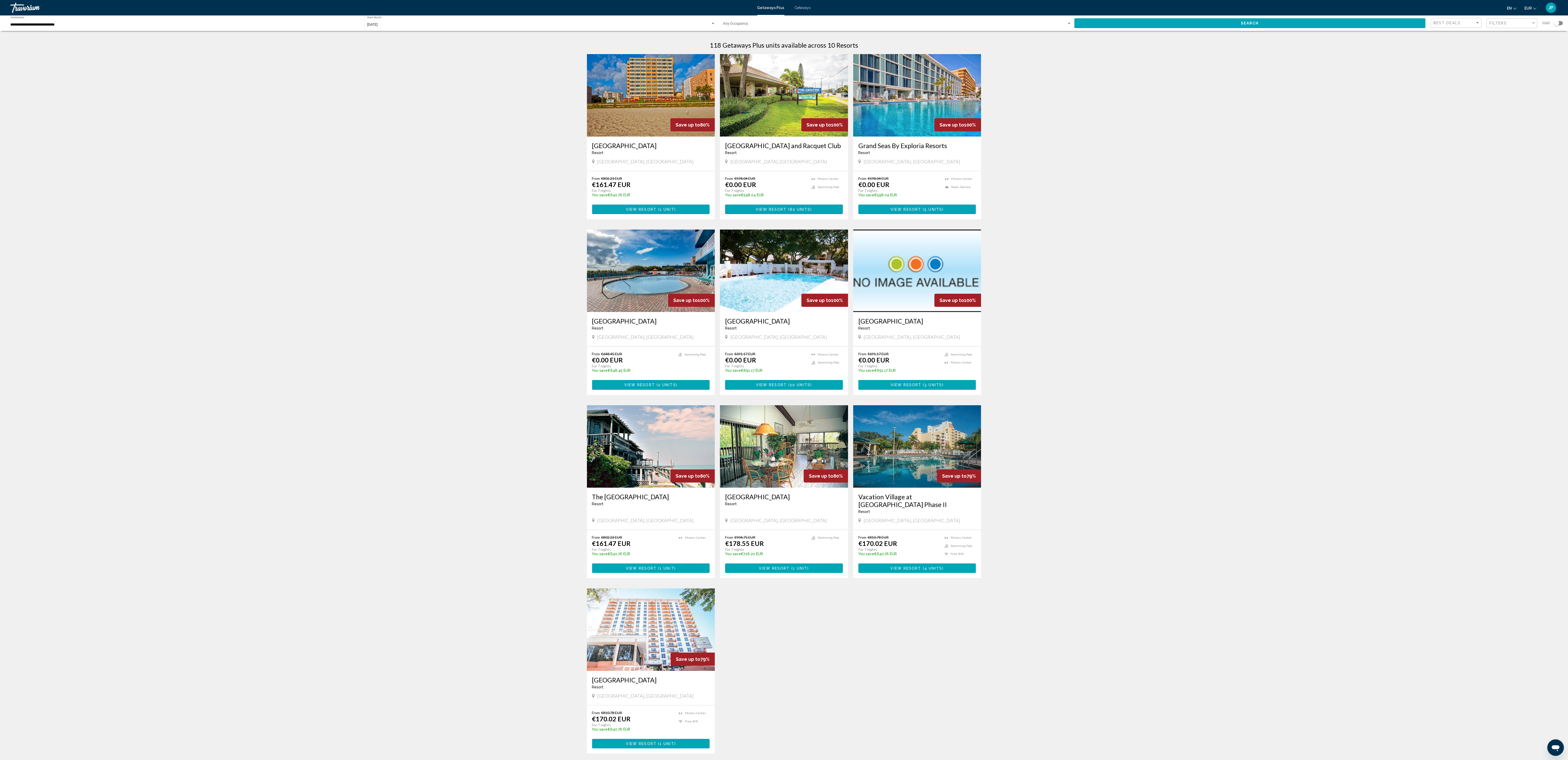
click at [446, 285] on div "← Move left → Move right ↑ Move up ↓ Move down + Zoom in - Zoom out Home Jump l…" at bounding box center [784, 405] width 1568 height 738
click at [233, 60] on div "← Move left → Move right ↑ Move up ↓ Move down + Zoom in - Zoom out Home Jump l…" at bounding box center [784, 405] width 1568 height 738
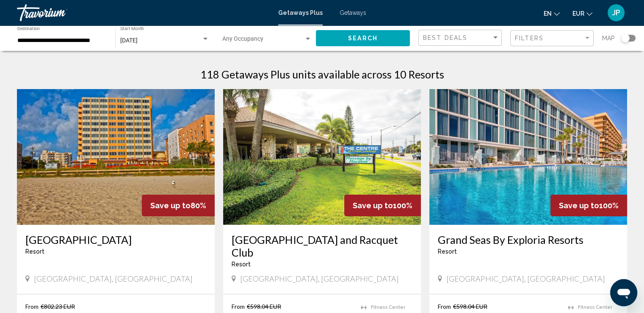
click at [351, 17] on div "Getaways Plus Getaways en English Español Français Italiano Português русский E…" at bounding box center [322, 13] width 644 height 18
click at [353, 12] on span "Getaways" at bounding box center [353, 12] width 27 height 7
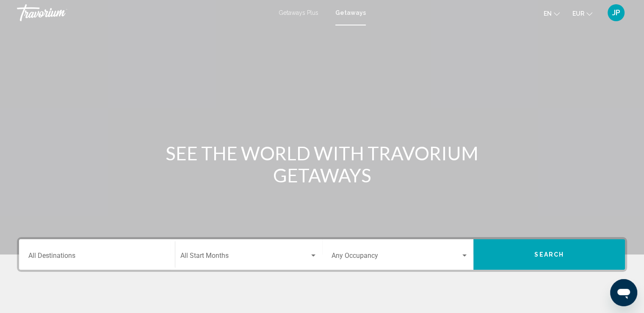
click at [295, 12] on span "Getaways Plus" at bounding box center [299, 12] width 40 height 7
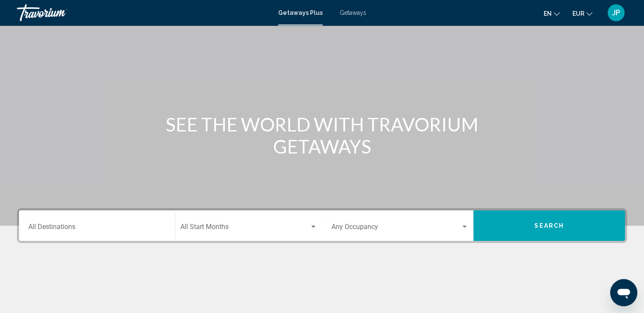
scroll to position [42, 0]
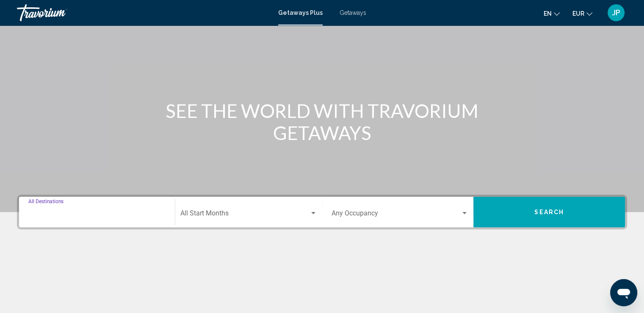
click at [110, 211] on input "Destination All Destinations" at bounding box center [96, 215] width 137 height 8
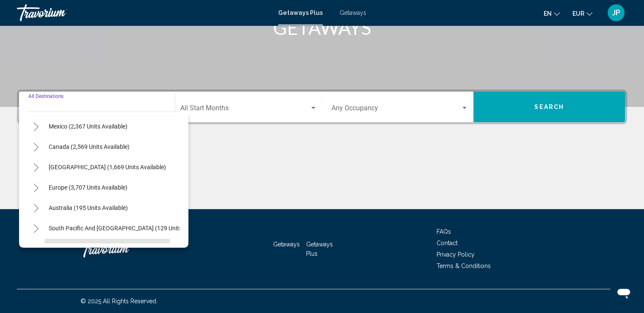
scroll to position [0, 0]
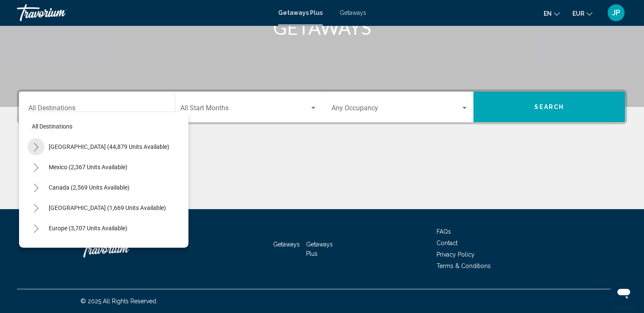
click at [37, 143] on icon "Toggle United States (44,879 units available)" at bounding box center [36, 147] width 6 height 8
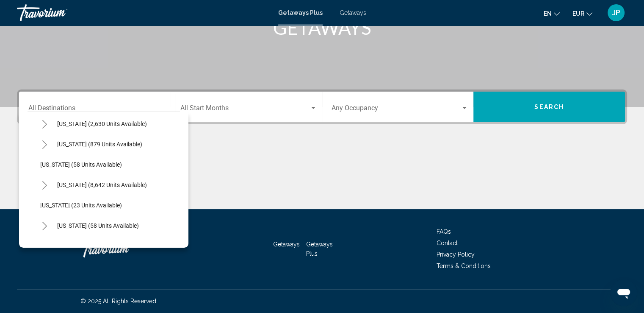
scroll to position [85, 0]
click at [43, 182] on icon "Toggle Florida (8,642 units available)" at bounding box center [45, 184] width 6 height 8
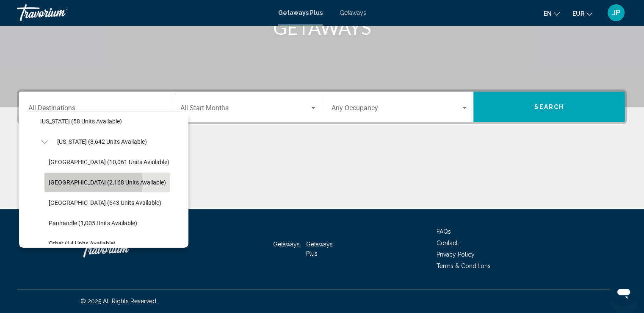
click at [77, 183] on span "East Coast (2,168 units available)" at bounding box center [107, 182] width 117 height 7
type input "**********"
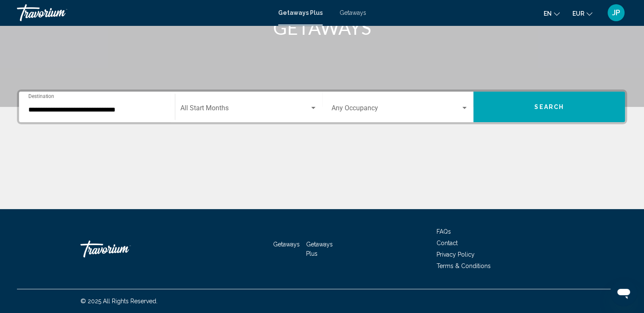
click at [252, 105] on div "Start Month All Start Months" at bounding box center [248, 107] width 137 height 27
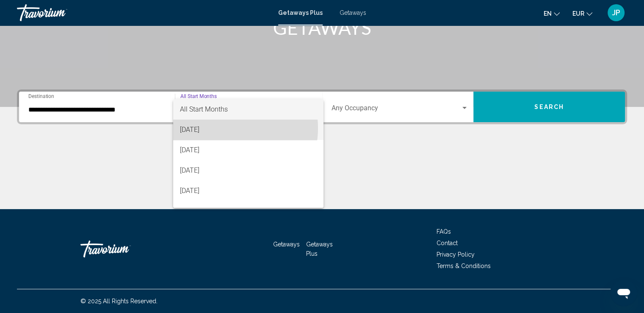
click at [222, 128] on span "August 2025" at bounding box center [248, 129] width 137 height 20
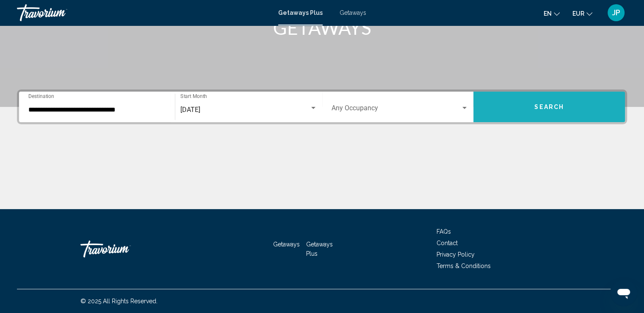
click at [522, 107] on button "Search" at bounding box center [549, 106] width 152 height 30
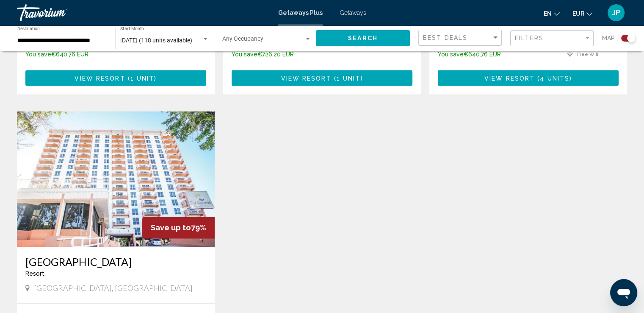
scroll to position [1143, 0]
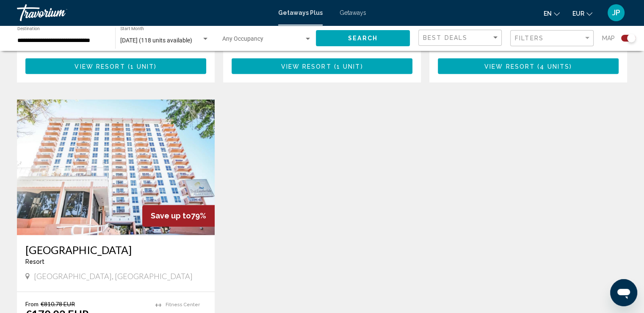
click at [356, 12] on span "Getaways" at bounding box center [353, 12] width 27 height 7
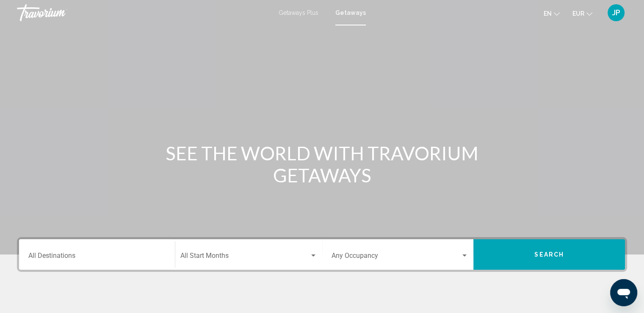
click at [53, 253] on input "Destination All Destinations" at bounding box center [96, 257] width 137 height 8
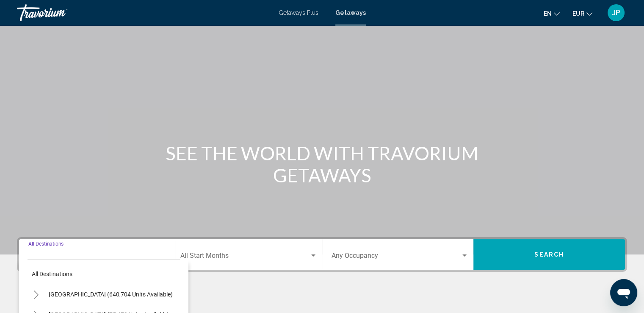
scroll to position [147, 0]
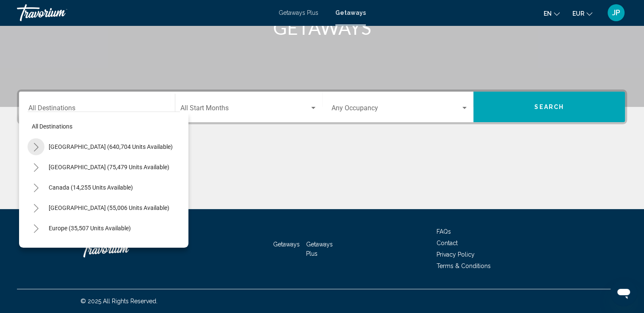
click at [35, 146] on icon "Toggle United States (640,704 units available)" at bounding box center [36, 147] width 6 height 8
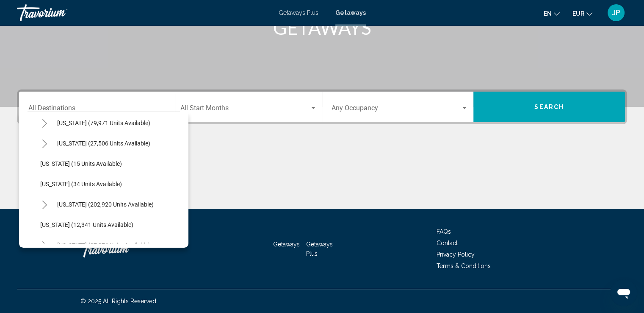
scroll to position [127, 0]
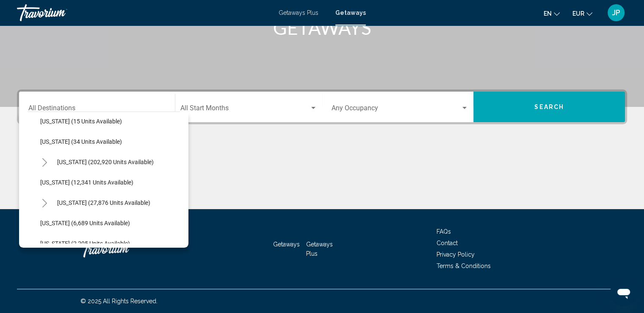
click at [42, 162] on icon "Toggle Florida (202,920 units available)" at bounding box center [45, 162] width 6 height 8
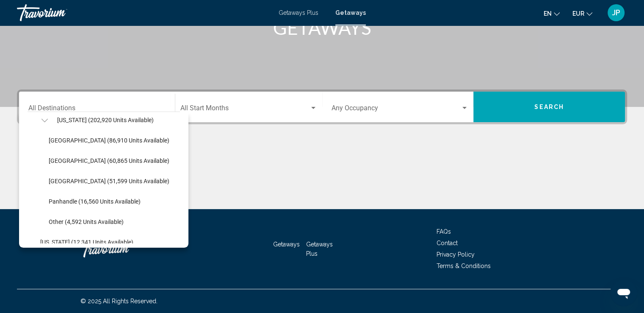
scroll to position [169, 0]
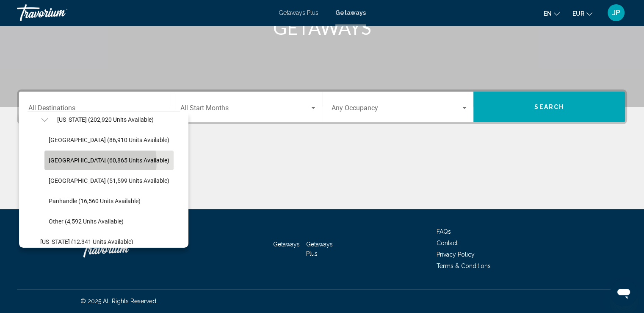
click at [100, 161] on span "East Coast (60,865 units available)" at bounding box center [109, 160] width 121 height 7
type input "**********"
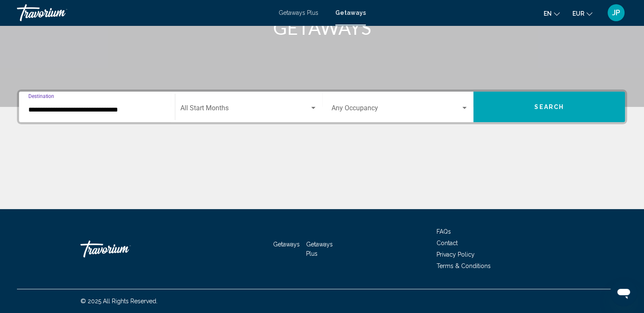
click at [226, 104] on div "Start Month All Start Months" at bounding box center [248, 107] width 137 height 27
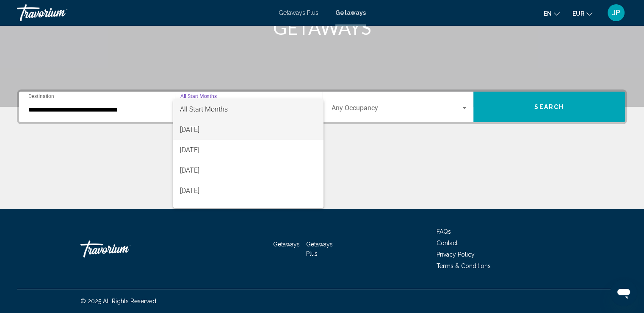
click at [221, 131] on span "August 2025" at bounding box center [248, 129] width 137 height 20
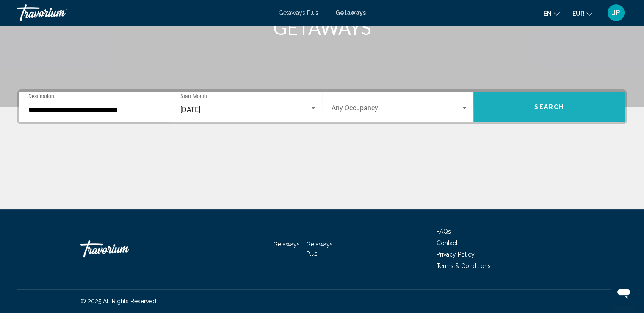
click at [515, 113] on button "Search" at bounding box center [549, 106] width 152 height 30
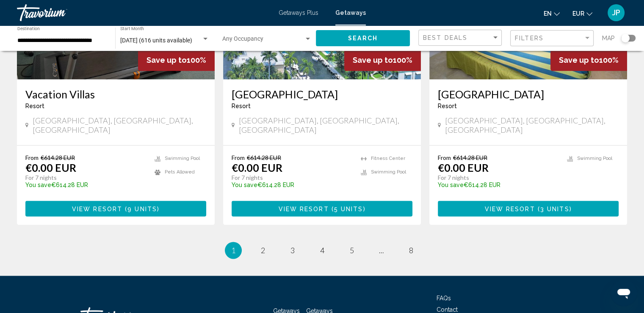
scroll to position [1075, 0]
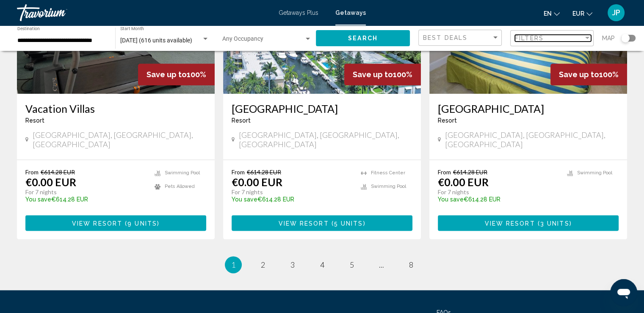
click at [549, 35] on div "Filters" at bounding box center [549, 38] width 69 height 7
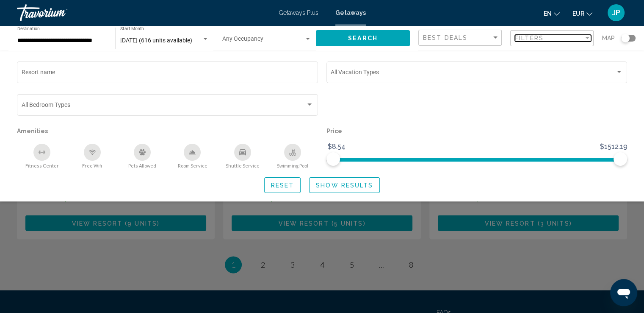
click at [549, 35] on div "Filters" at bounding box center [549, 38] width 69 height 7
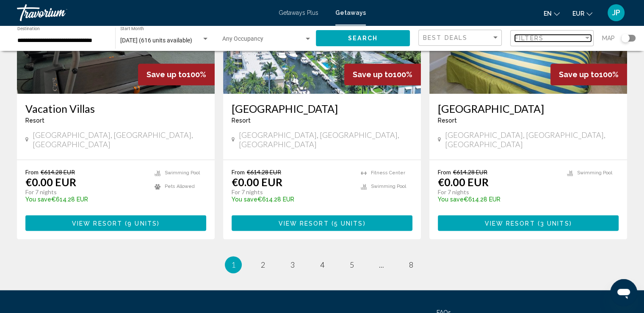
click at [584, 38] on div "Filter" at bounding box center [588, 38] width 8 height 7
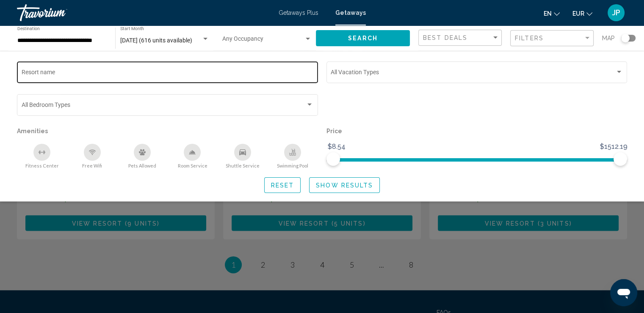
click at [138, 75] on input "Resort name" at bounding box center [168, 73] width 292 height 7
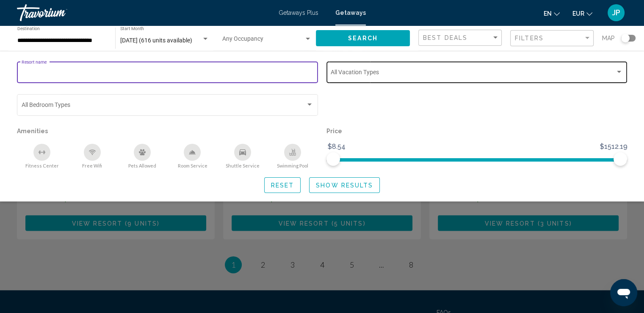
click at [359, 67] on div "Vacation Types All Vacation Types" at bounding box center [477, 71] width 292 height 23
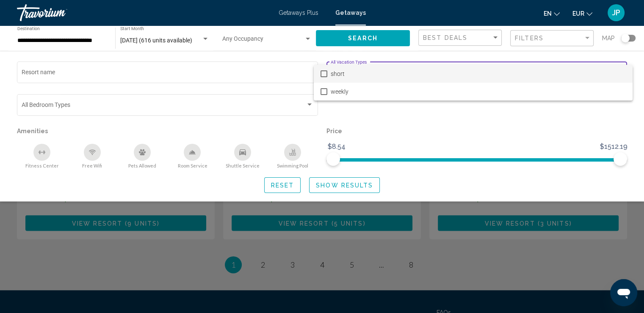
click at [108, 106] on div at bounding box center [322, 156] width 644 height 313
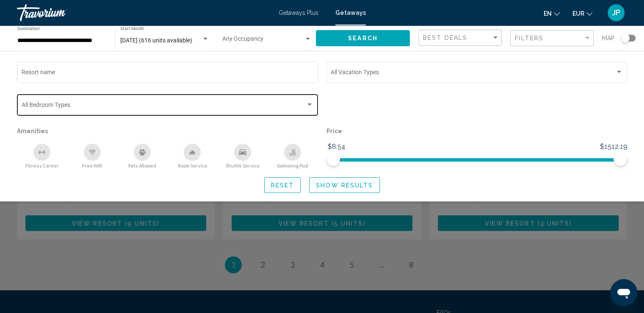
click at [310, 102] on div "Search widget" at bounding box center [310, 104] width 8 height 7
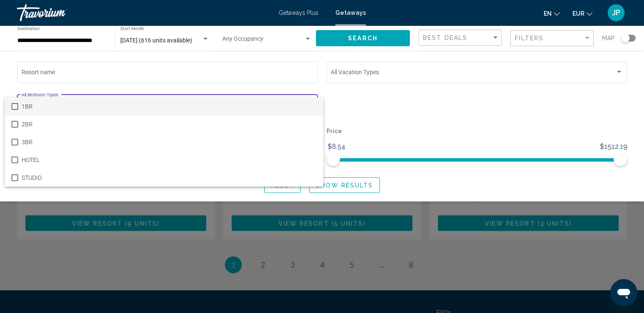
click at [341, 105] on div at bounding box center [322, 156] width 644 height 313
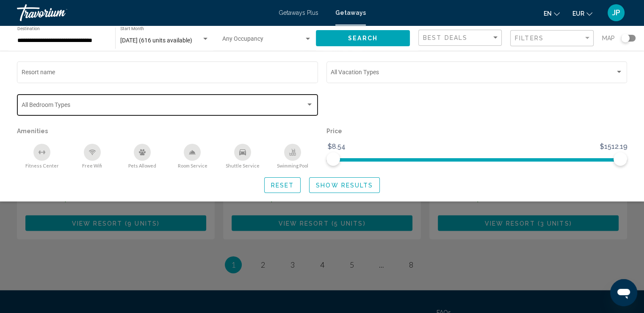
click at [258, 102] on div "Bedroom Types All Bedroom Types" at bounding box center [168, 103] width 292 height 23
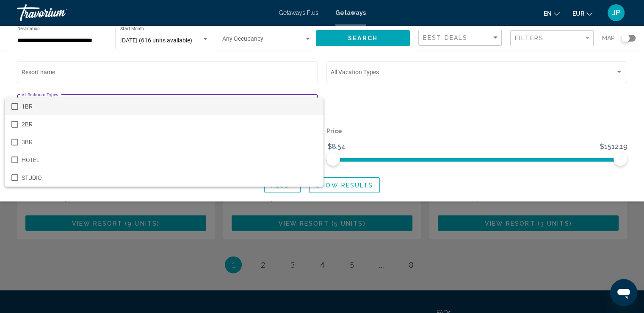
click at [346, 97] on div at bounding box center [322, 156] width 644 height 313
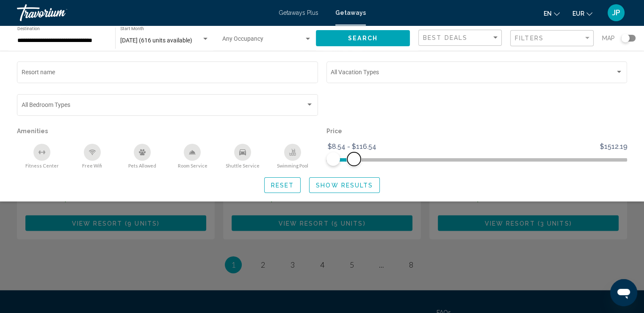
drag, startPoint x: 621, startPoint y: 162, endPoint x: 354, endPoint y: 167, distance: 267.3
click at [354, 167] on div "Price $8.54 $1512.19 $8.54 $116.54 $8.54 - $116.54" at bounding box center [477, 147] width 310 height 44
click at [349, 182] on span "Show Results" at bounding box center [344, 185] width 57 height 7
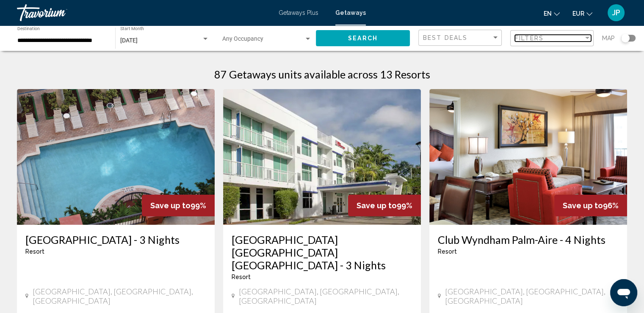
click at [535, 38] on span "Filters" at bounding box center [529, 38] width 29 height 7
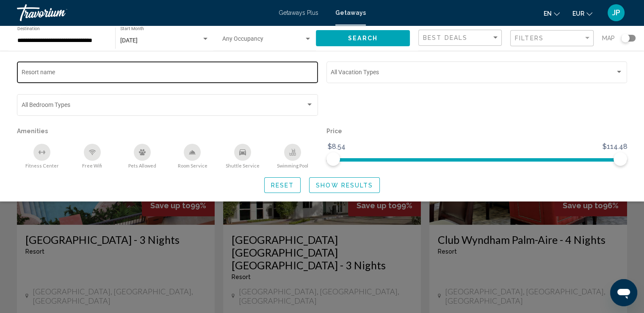
click at [185, 77] on input "Resort name" at bounding box center [168, 73] width 292 height 7
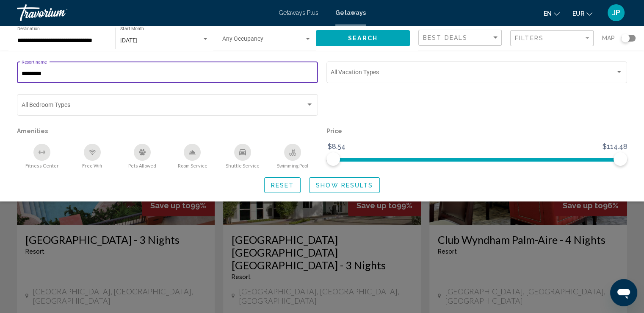
type input "*********"
click at [352, 39] on span "Search" at bounding box center [363, 38] width 30 height 7
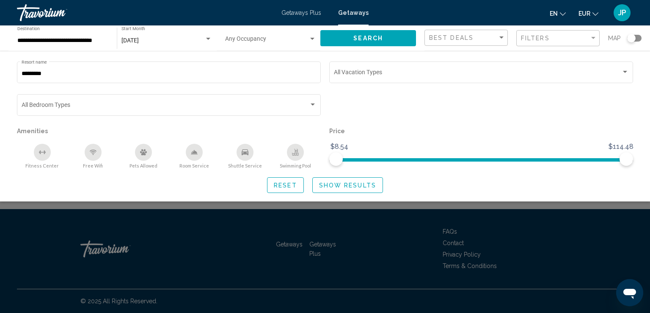
click at [335, 183] on span "Show Results" at bounding box center [347, 185] width 57 height 7
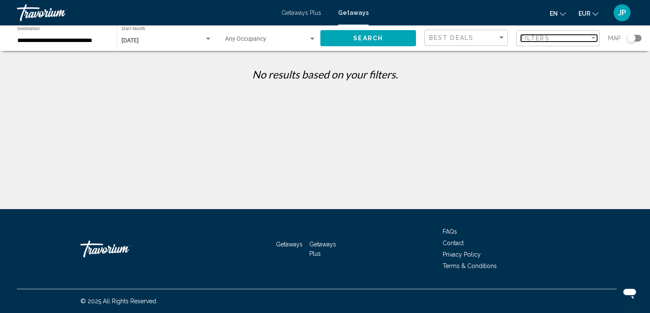
click at [552, 38] on div "Filters" at bounding box center [555, 38] width 69 height 7
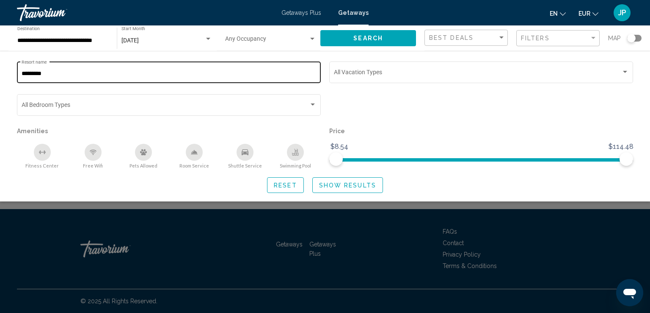
click at [63, 75] on input "*********" at bounding box center [169, 73] width 295 height 7
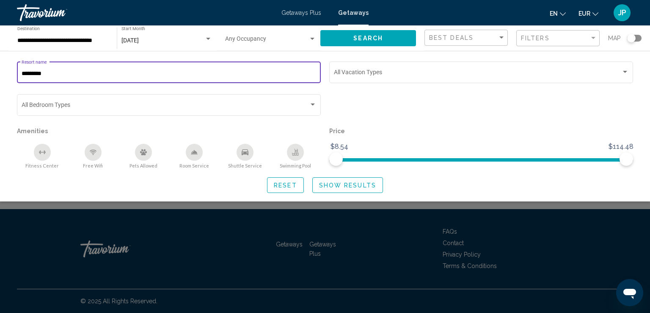
drag, startPoint x: 66, startPoint y: 74, endPoint x: 0, endPoint y: 66, distance: 66.1
click at [0, 66] on div "********* Resort name Vacation Types All Vacation Types Bedroom Types All Bedro…" at bounding box center [325, 126] width 650 height 133
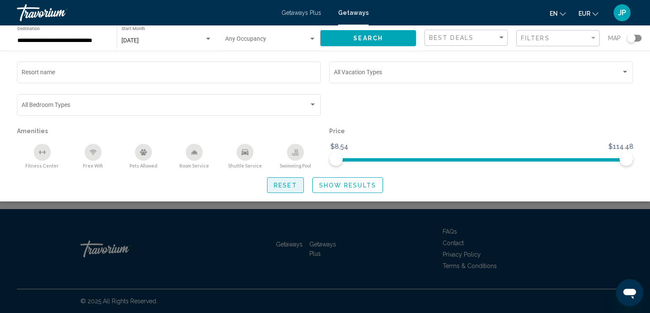
click at [281, 182] on span "Reset" at bounding box center [285, 185] width 23 height 7
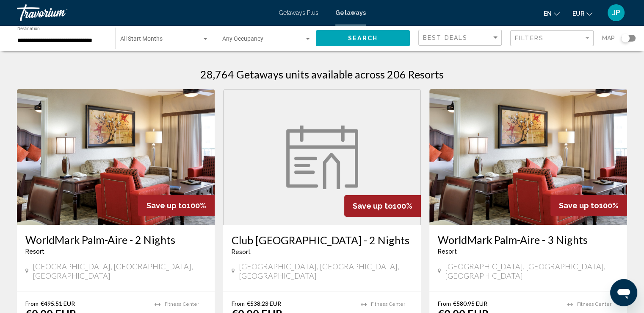
click at [631, 39] on div "Search widget" at bounding box center [628, 38] width 14 height 7
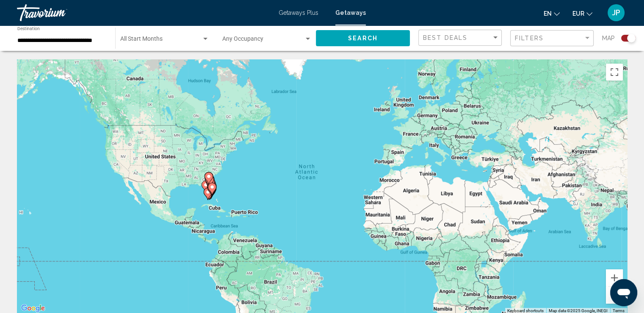
drag, startPoint x: 259, startPoint y: 204, endPoint x: 304, endPoint y: 200, distance: 45.9
click at [304, 200] on div "To activate drag with keyboard, press Alt + Enter. Once in keyboard drag state,…" at bounding box center [322, 186] width 610 height 254
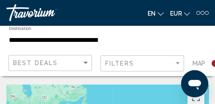
drag, startPoint x: 87, startPoint y: 71, endPoint x: 90, endPoint y: 67, distance: 4.6
click at [90, 67] on div "Best Deals" at bounding box center [49, 63] width 83 height 17
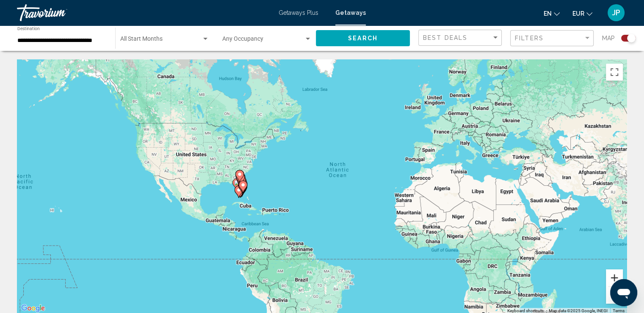
click at [611, 278] on button "Zoom in" at bounding box center [614, 277] width 17 height 17
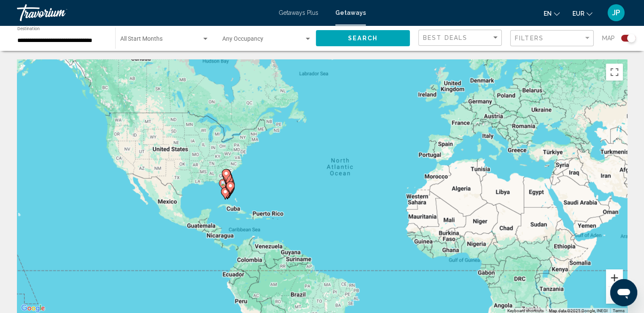
click at [611, 278] on button "Zoom in" at bounding box center [614, 277] width 17 height 17
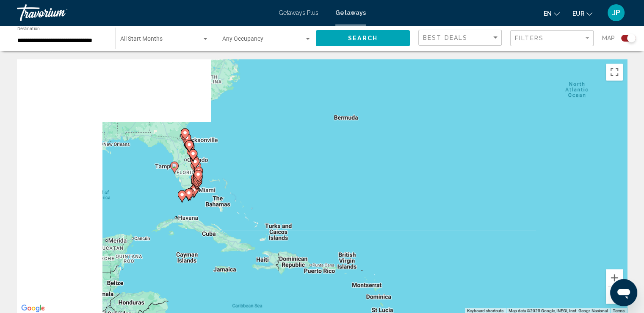
drag, startPoint x: 259, startPoint y: 216, endPoint x: 547, endPoint y: 171, distance: 291.6
click at [547, 171] on div "To activate drag with keyboard, press Alt + Enter. Once in keyboard drag state,…" at bounding box center [322, 186] width 610 height 254
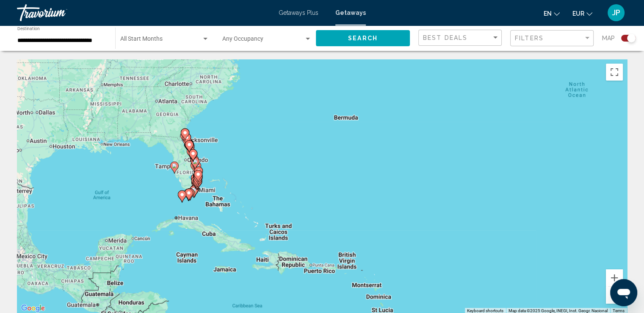
click at [197, 185] on icon "Main content" at bounding box center [198, 181] width 8 height 12
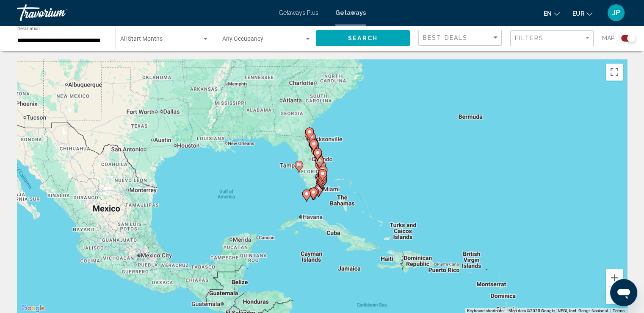
click at [320, 183] on gmp-advanced-marker "Main content" at bounding box center [322, 177] width 8 height 13
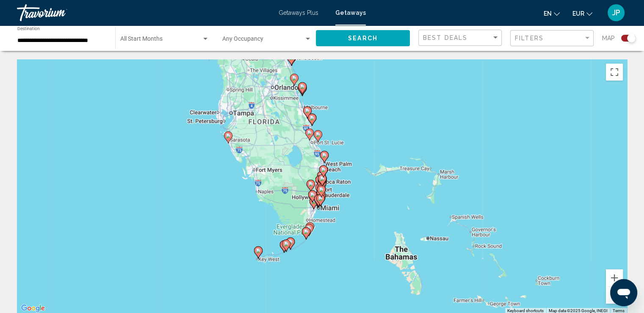
click at [322, 200] on image "Main content" at bounding box center [320, 198] width 5 height 5
type input "**********"
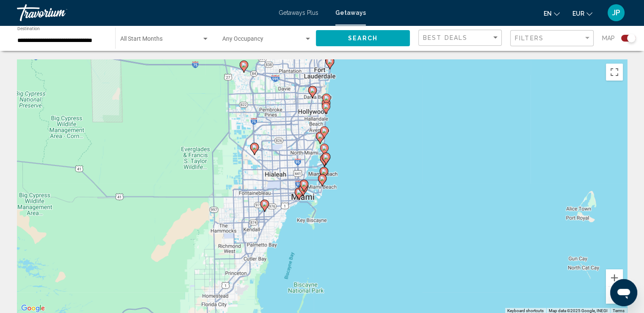
click at [304, 183] on image "Main content" at bounding box center [304, 183] width 5 height 5
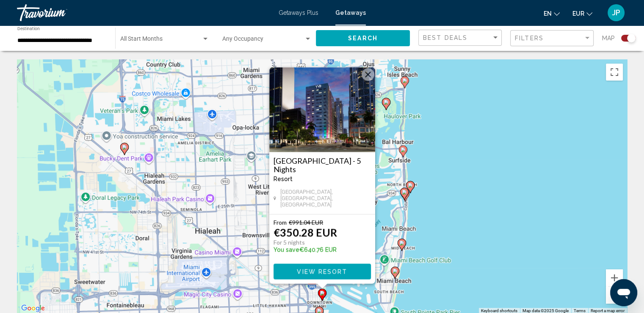
click at [369, 78] on button "Close" at bounding box center [368, 74] width 13 height 13
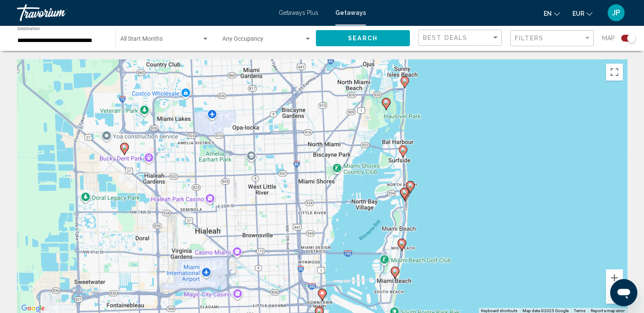
click at [387, 100] on image "Main content" at bounding box center [386, 102] width 5 height 5
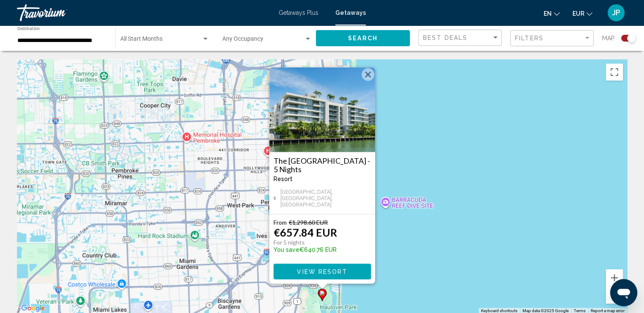
click at [369, 79] on button "Close" at bounding box center [368, 74] width 13 height 13
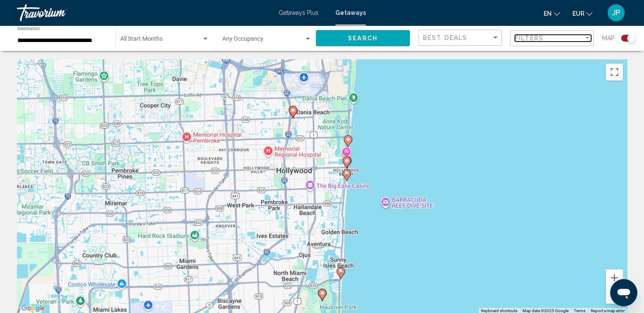
click at [568, 36] on div "Filters" at bounding box center [549, 38] width 69 height 7
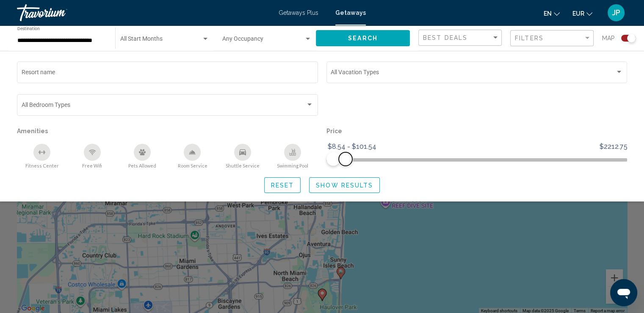
drag, startPoint x: 617, startPoint y: 160, endPoint x: 345, endPoint y: 172, distance: 272.6
click at [345, 172] on div "Resort name Vacation Types All Vacation Types Bedroom Types All Bedroom Types A…" at bounding box center [322, 126] width 644 height 133
click at [343, 183] on span "Show Results" at bounding box center [344, 185] width 57 height 7
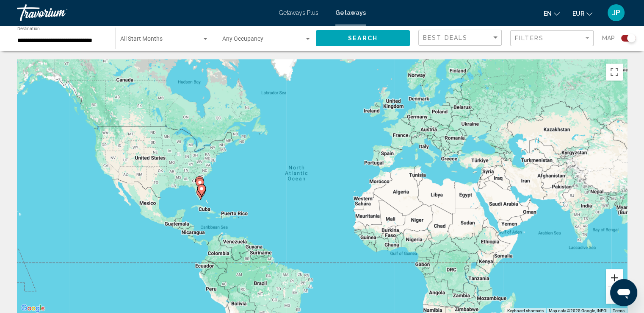
click at [616, 277] on button "Zoom in" at bounding box center [614, 277] width 17 height 17
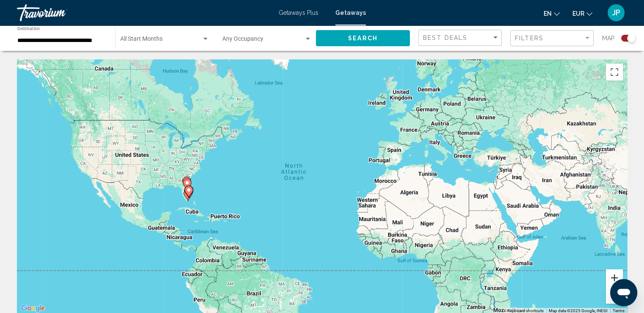
click at [616, 277] on button "Zoom in" at bounding box center [614, 277] width 17 height 17
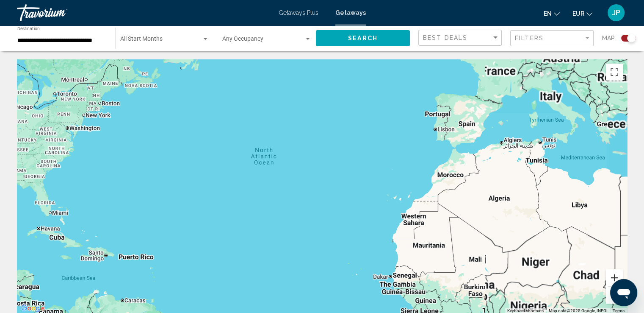
click at [616, 277] on button "Zoom in" at bounding box center [614, 277] width 17 height 17
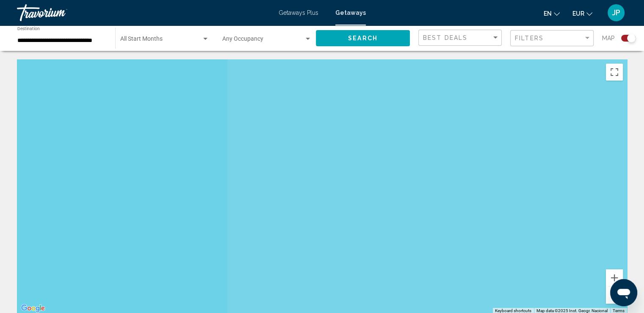
drag, startPoint x: 241, startPoint y: 196, endPoint x: 485, endPoint y: 173, distance: 245.0
click at [592, 155] on div "Main content" at bounding box center [322, 186] width 610 height 254
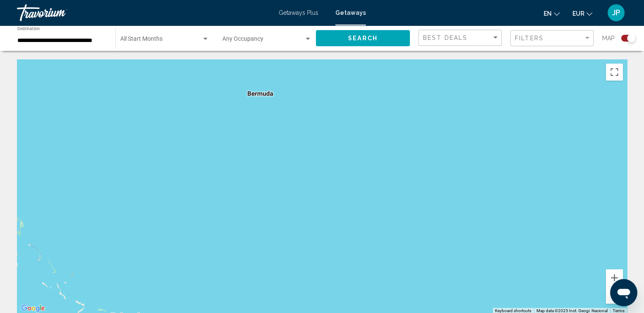
drag, startPoint x: 194, startPoint y: 183, endPoint x: 469, endPoint y: 185, distance: 274.8
click at [469, 185] on div "Main content" at bounding box center [322, 186] width 610 height 254
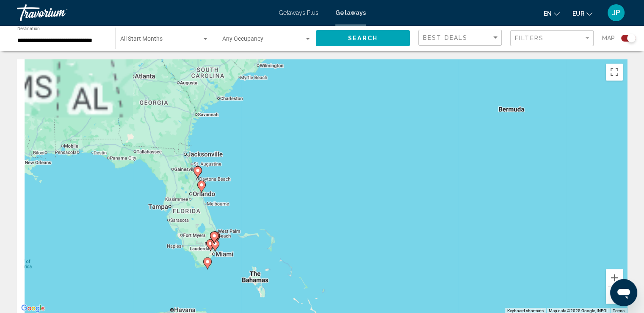
drag, startPoint x: 225, startPoint y: 176, endPoint x: 473, endPoint y: 190, distance: 248.5
click at [473, 190] on div "To activate drag with keyboard, press Alt + Enter. Once in keyboard drag state,…" at bounding box center [322, 186] width 610 height 254
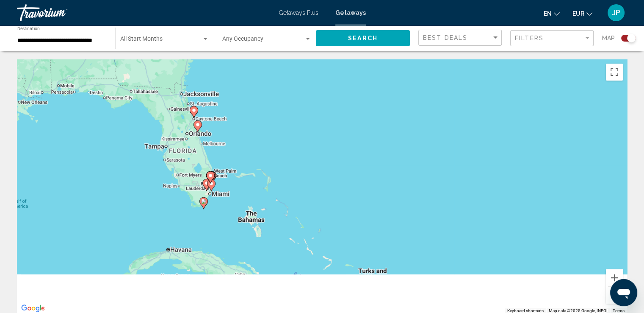
drag, startPoint x: 352, startPoint y: 213, endPoint x: 340, endPoint y: 138, distance: 75.1
click at [340, 142] on div "To activate drag with keyboard, press Alt + Enter. Once in keyboard drag state,…" at bounding box center [322, 186] width 610 height 254
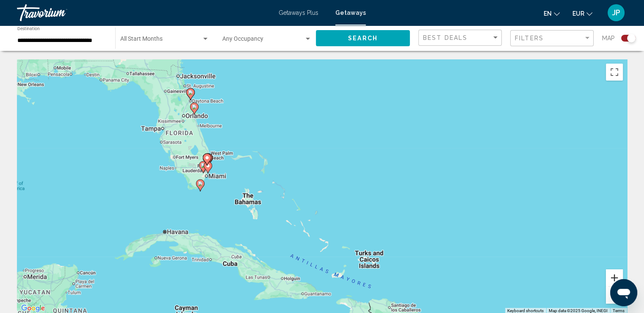
click at [610, 278] on button "Zoom in" at bounding box center [614, 277] width 17 height 17
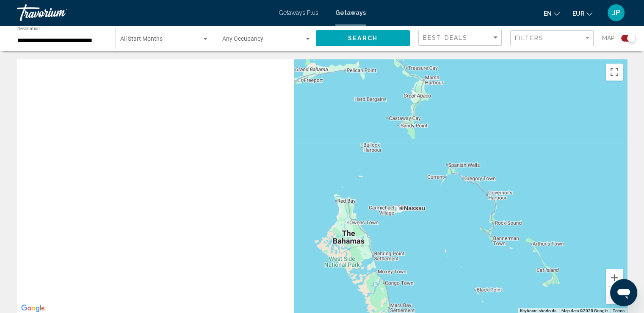
drag, startPoint x: 116, startPoint y: 138, endPoint x: 487, endPoint y: 146, distance: 371.1
click at [487, 146] on div "Main content" at bounding box center [322, 186] width 610 height 254
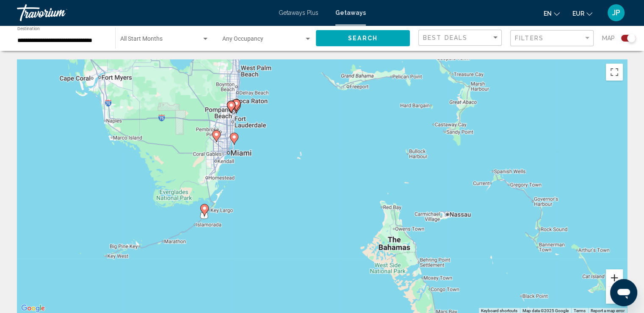
click at [609, 278] on button "Zoom in" at bounding box center [614, 277] width 17 height 17
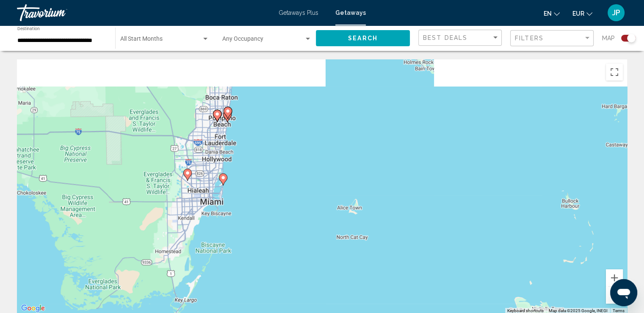
drag, startPoint x: 278, startPoint y: 146, endPoint x: 355, endPoint y: 230, distance: 114.2
click at [355, 230] on div "To activate drag with keyboard, press Alt + Enter. Once in keyboard drag state,…" at bounding box center [322, 186] width 610 height 254
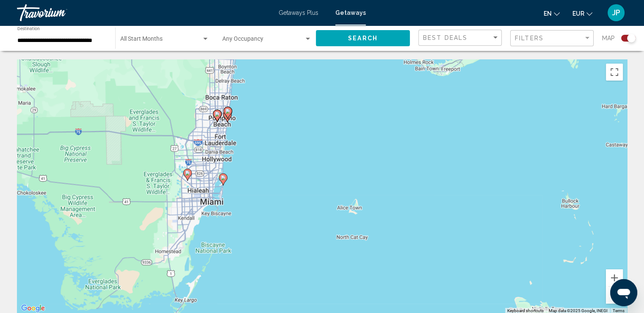
click at [223, 177] on image "Main content" at bounding box center [223, 177] width 5 height 5
